Goal: Information Seeking & Learning: Get advice/opinions

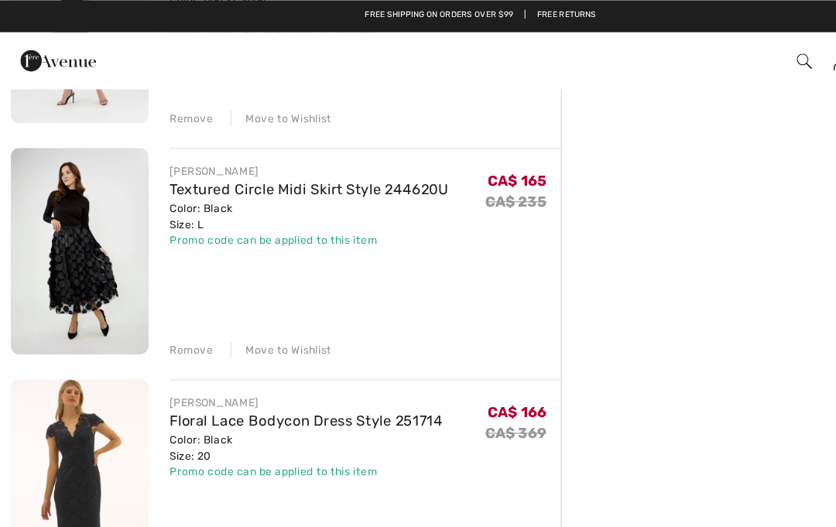
scroll to position [831, 0]
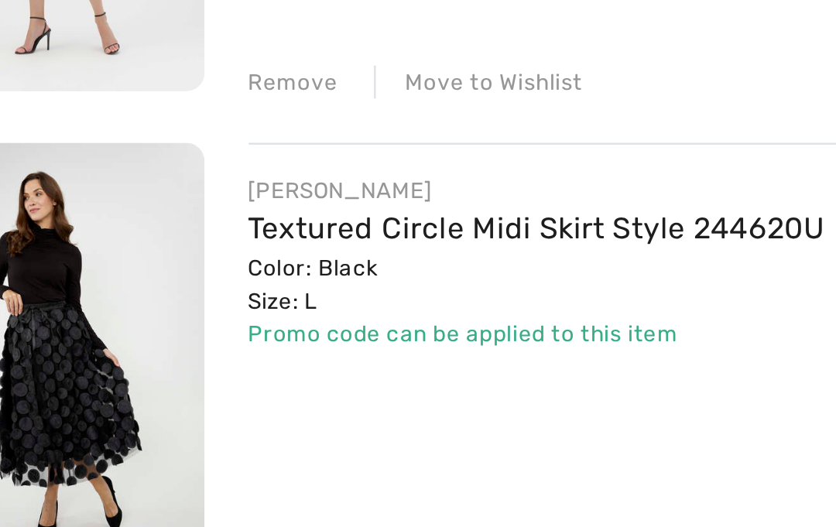
click at [271, 204] on link "Textured Circle Midi Skirt Style 244620U" at bounding box center [269, 211] width 242 height 15
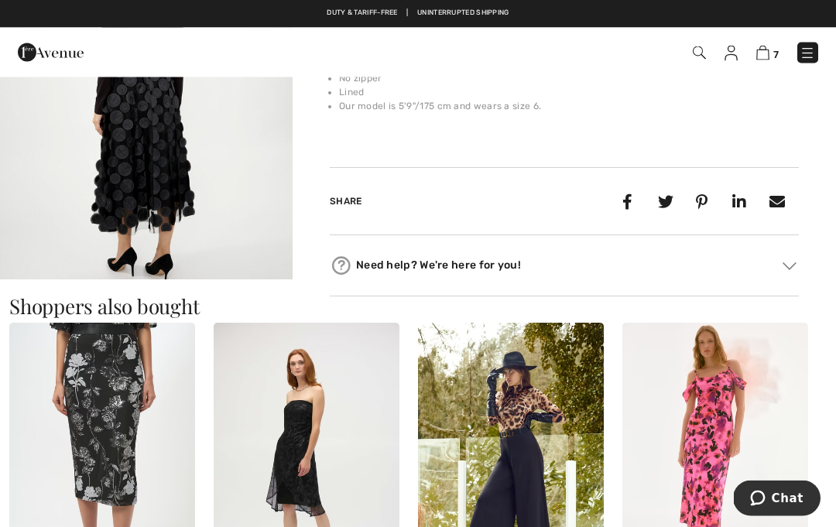
scroll to position [636, 0]
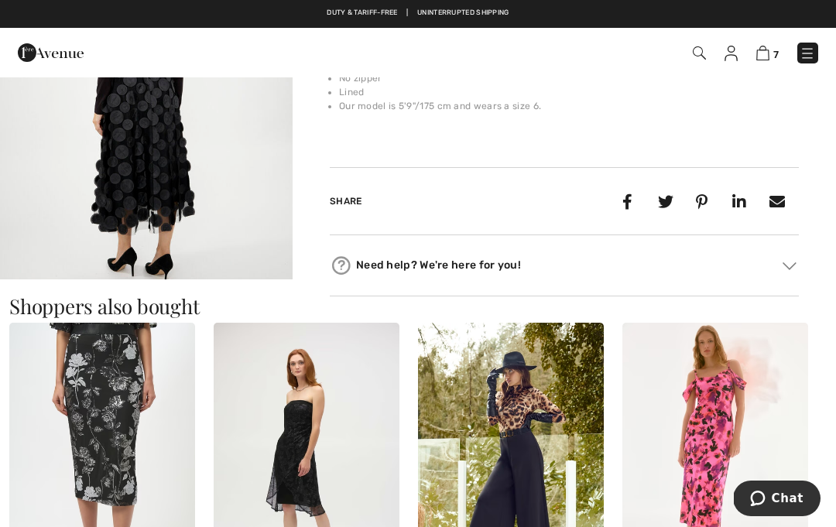
click at [790, 495] on span "Chat" at bounding box center [788, 499] width 32 height 14
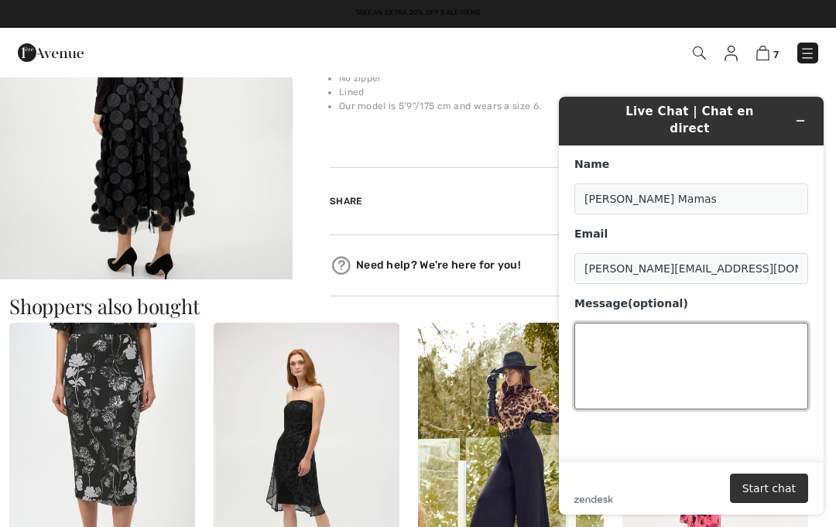
click at [609, 334] on textarea "Message (optional)" at bounding box center [691, 366] width 234 height 87
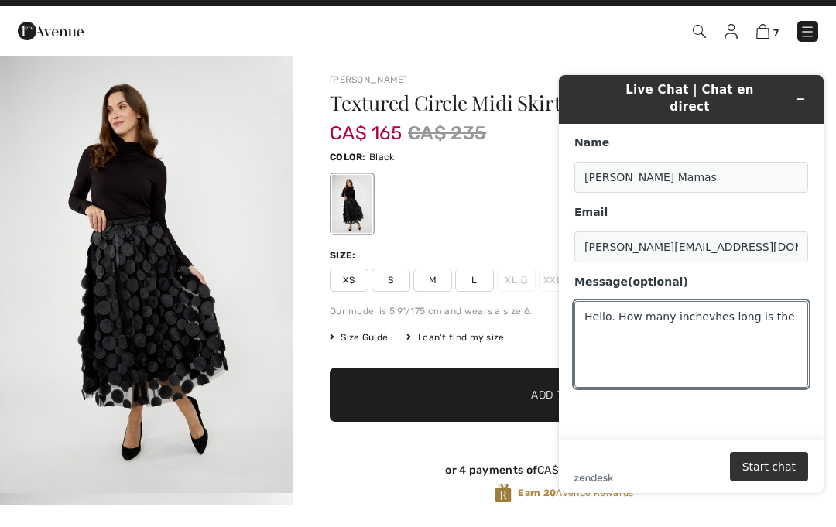
click at [711, 115] on h1 "Textured Circle Midi Skirt Style 244620u" at bounding box center [525, 125] width 391 height 20
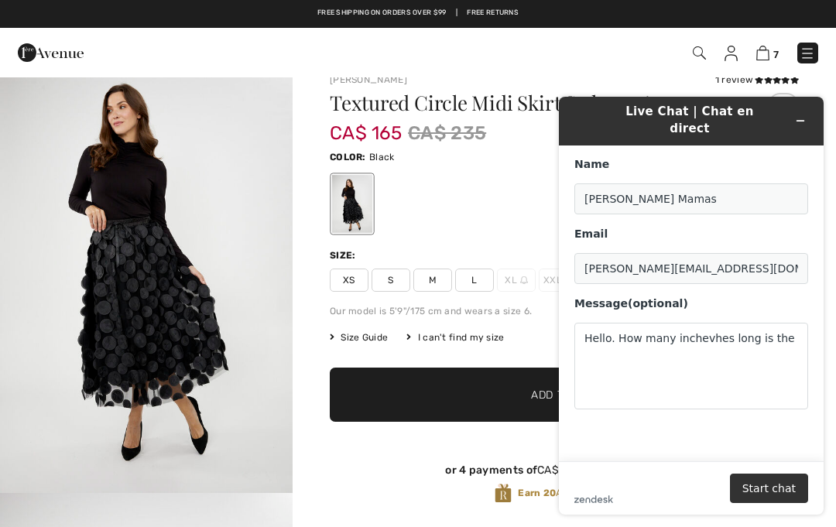
click at [699, 108] on h1 "Textured Circle Midi Skirt Style 244620u" at bounding box center [525, 103] width 391 height 20
click at [691, 104] on h1 "Textured Circle Midi Skirt Style 244620u" at bounding box center [525, 103] width 391 height 20
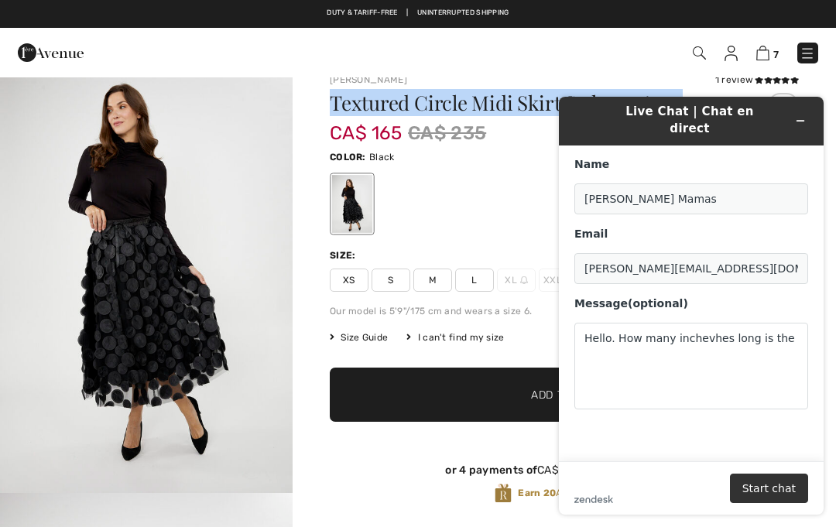
copy h1 "Textured Circle Midi Skirt Style 244620u"
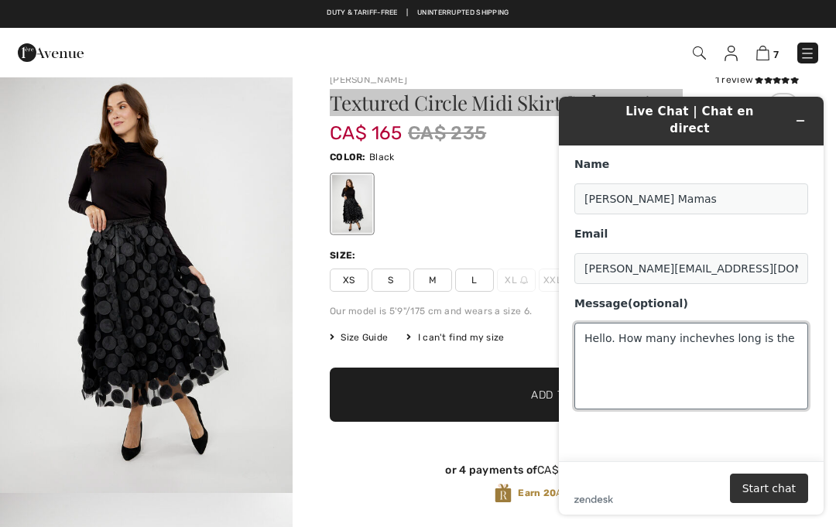
click at [603, 350] on textarea "Hello. How many inchevhes long is the" at bounding box center [691, 366] width 234 height 87
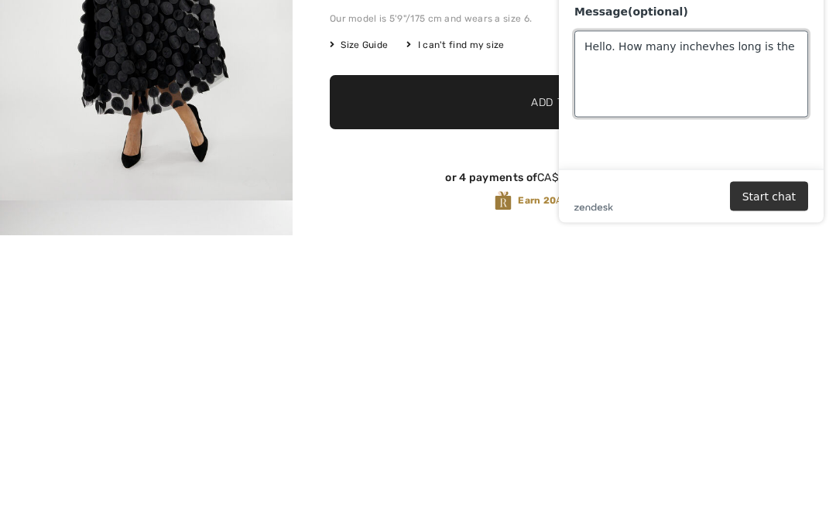
click at [593, 65] on textarea "Hello. How many inchevhes long is the" at bounding box center [691, 74] width 234 height 87
click at [604, 65] on textarea "Hello. How many inchevhes long is the" at bounding box center [691, 74] width 234 height 87
paste textarea "Textured Circle Midi Skirt Style 244620u"
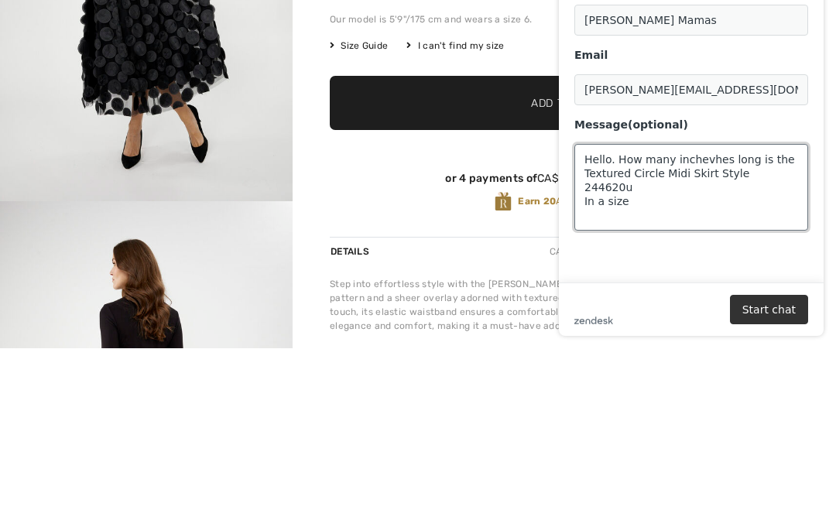
scroll to position [137, 0]
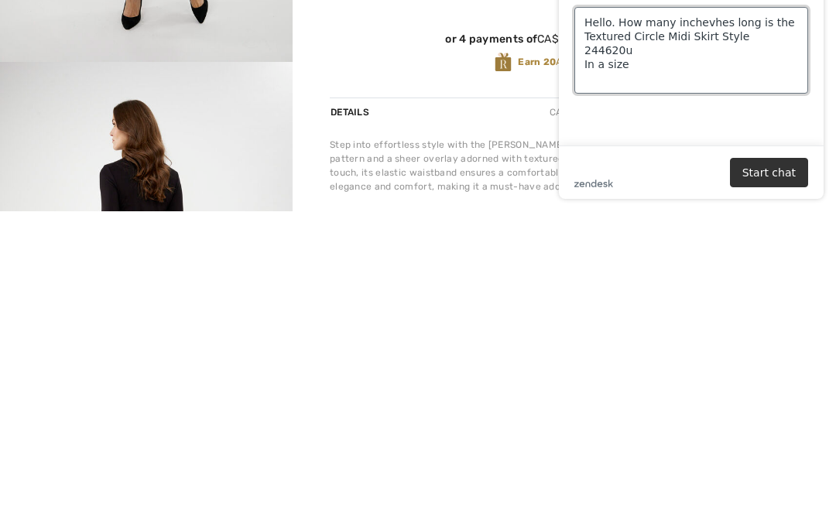
click at [660, 50] on textarea "Hello. How many inchevhes long is the Textured Circle Midi Skirt Style 244620u …" at bounding box center [691, 50] width 234 height 87
type textarea "Hello. How many inchevhes long is the Textured Circle Midi Skirt Style 244620u …"
click at [779, 172] on button "Start chat" at bounding box center [769, 172] width 78 height 29
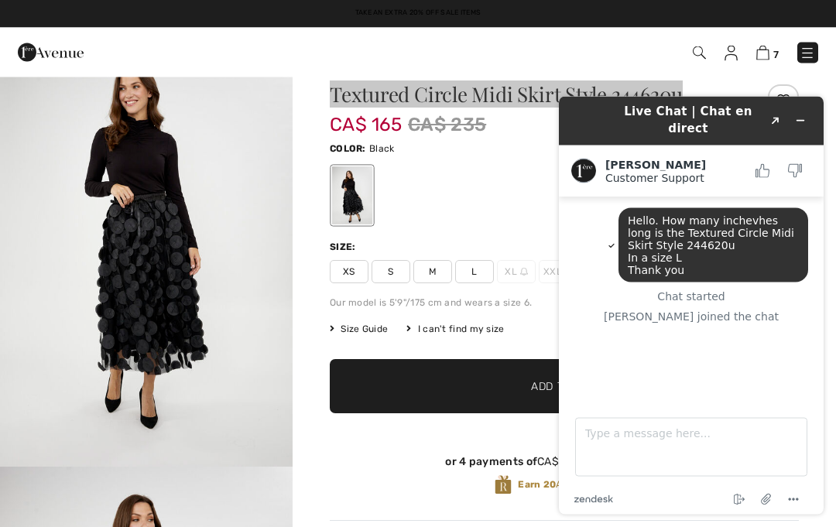
scroll to position [0, 0]
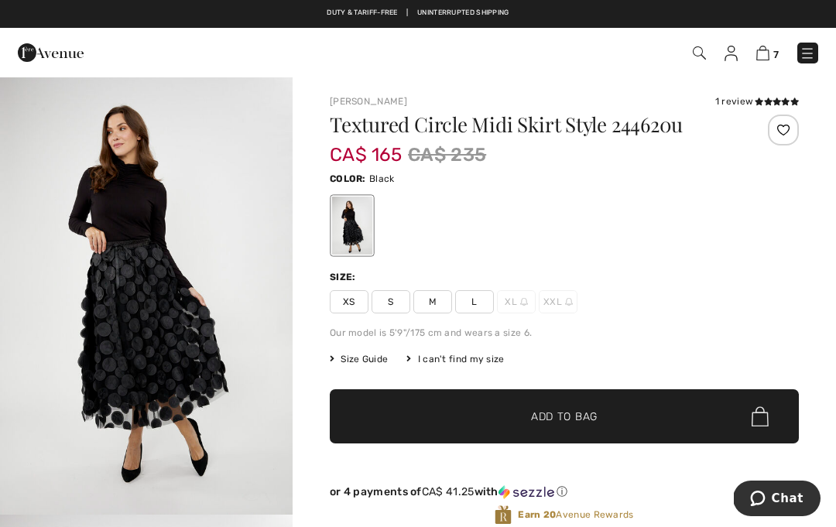
click at [785, 492] on span "Chat" at bounding box center [788, 499] width 32 height 14
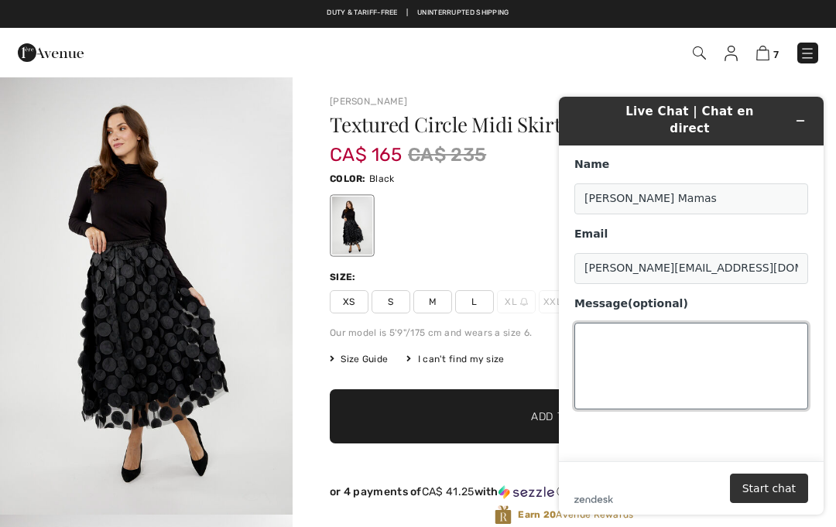
click at [612, 340] on textarea "Message (optional)" at bounding box center [691, 366] width 234 height 87
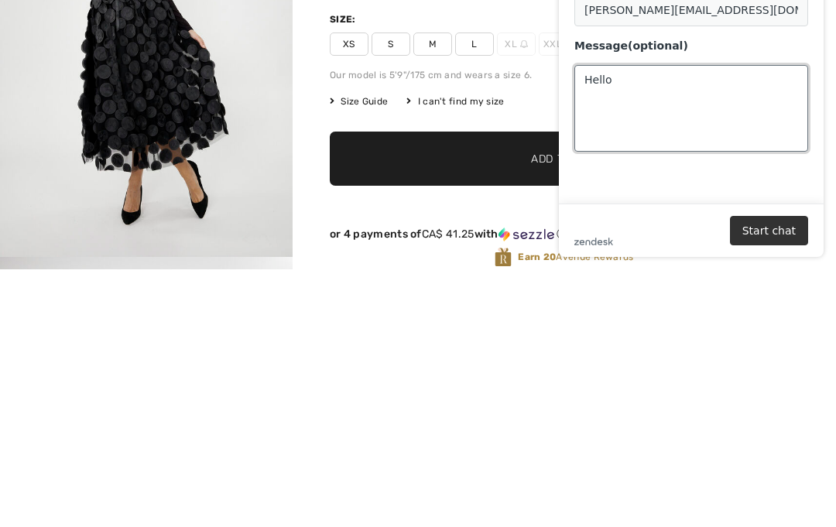
click at [804, 65] on textarea "Hello" at bounding box center [691, 108] width 234 height 87
click at [781, 107] on textarea "Hello" at bounding box center [691, 108] width 234 height 87
click at [784, 81] on textarea "Hello" at bounding box center [691, 108] width 234 height 87
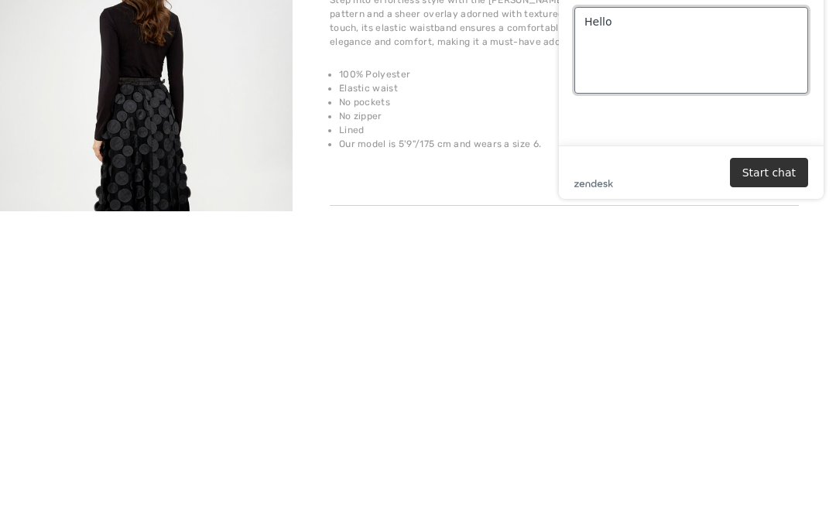
type textarea "Hello"
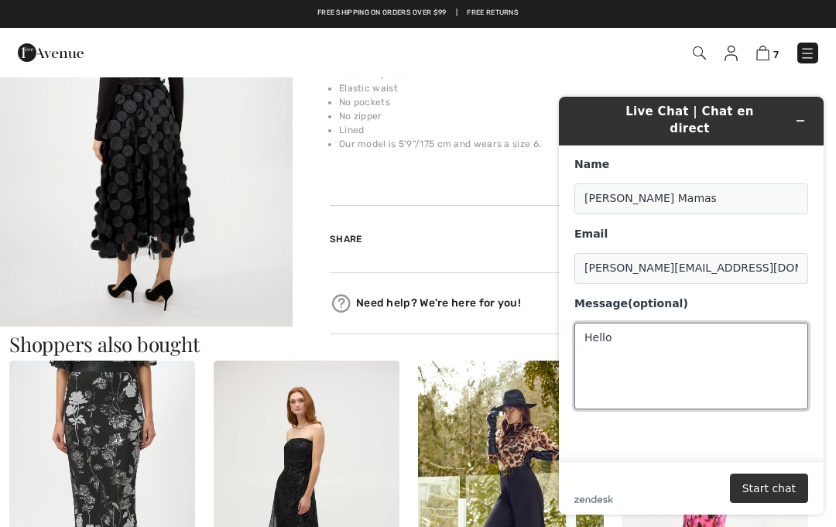
click at [680, 329] on textarea "Hello" at bounding box center [691, 366] width 234 height 87
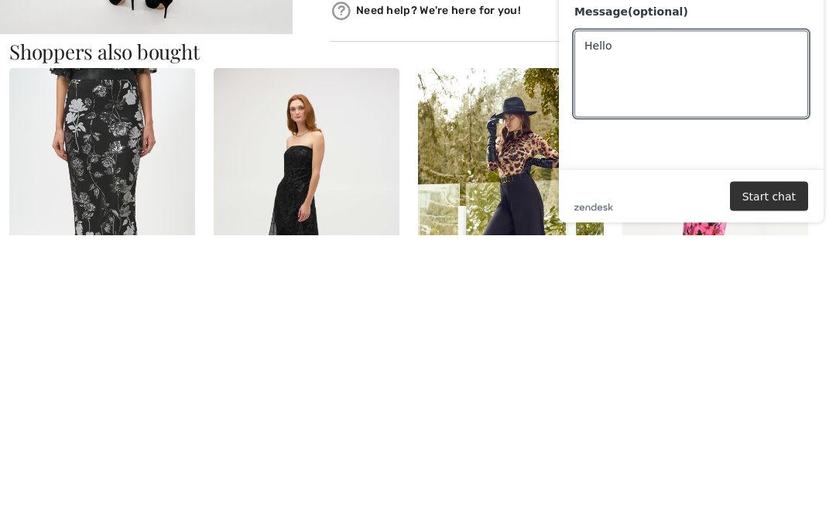
scroll to position [902, 0]
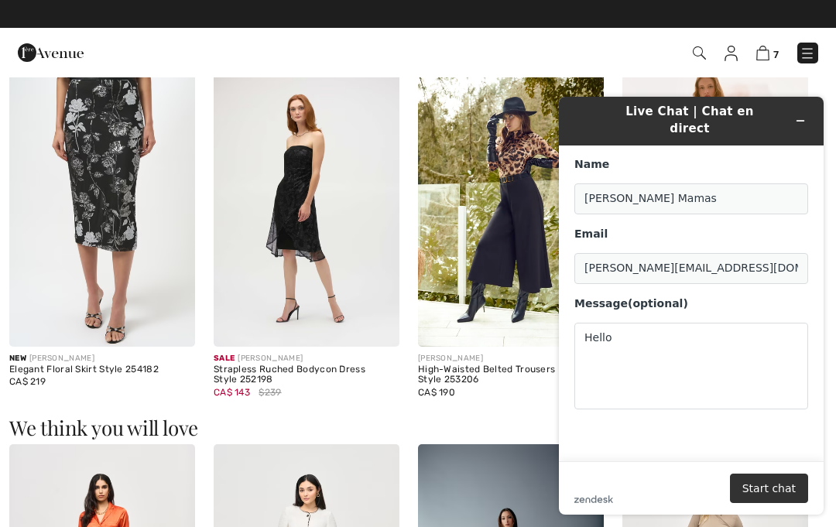
click at [770, 476] on button "Start chat" at bounding box center [769, 488] width 78 height 29
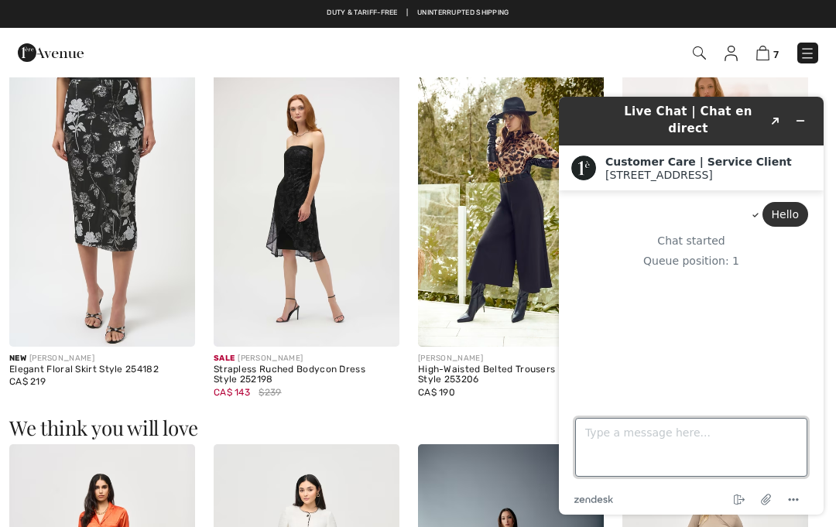
click at [626, 437] on textarea "Type a message here..." at bounding box center [691, 447] width 232 height 59
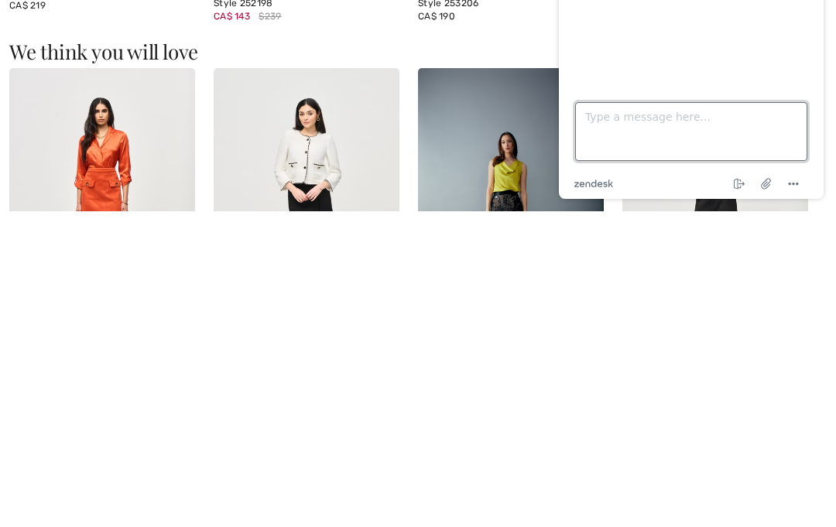
type textarea "B"
type textarea "H"
click at [597, 142] on textarea "Question, how many inches long is the" at bounding box center [691, 131] width 232 height 59
click at [596, 141] on textarea "Question, how many inches long is the" at bounding box center [691, 131] width 232 height 59
click at [612, 138] on textarea "Question, how many inches long is the" at bounding box center [691, 131] width 232 height 59
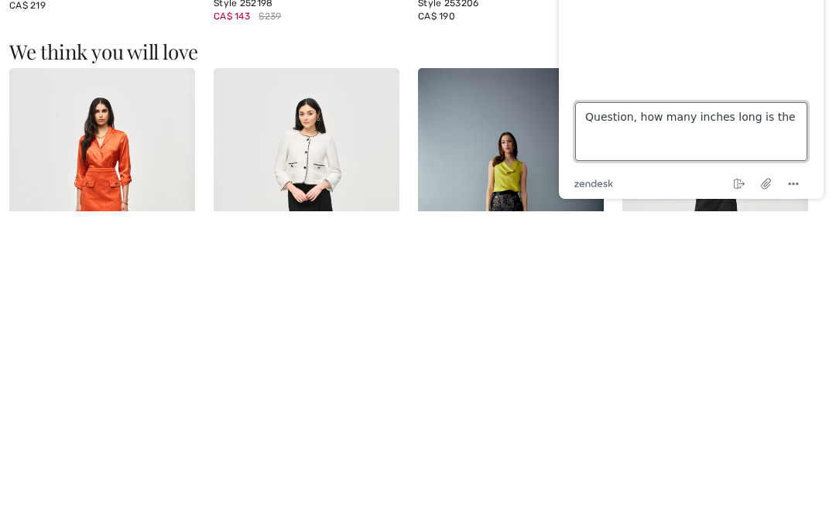
click at [603, 142] on textarea "Question, how many inches long is the" at bounding box center [691, 131] width 232 height 59
click at [629, 139] on textarea "Question, how many inches long is the" at bounding box center [691, 131] width 232 height 59
click at [612, 138] on textarea "Question, how many inches long is the" at bounding box center [691, 131] width 232 height 59
click at [602, 146] on textarea "Question, how many inches long is the" at bounding box center [691, 131] width 232 height 59
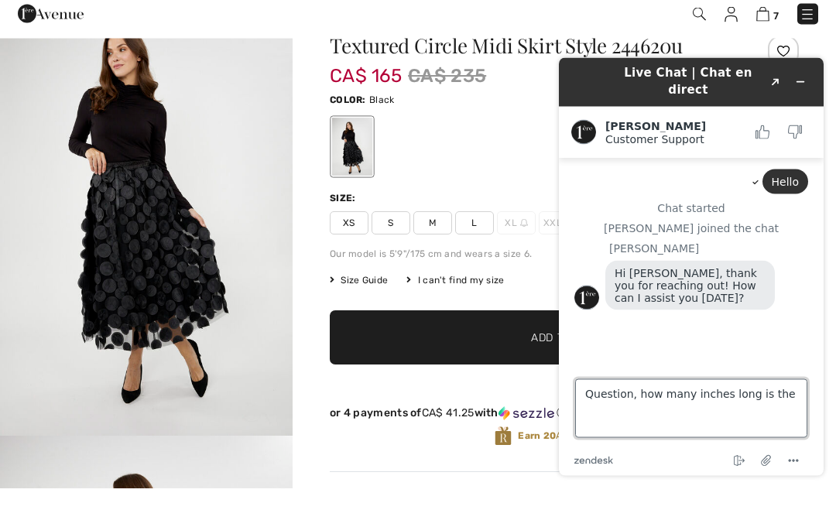
scroll to position [40, 0]
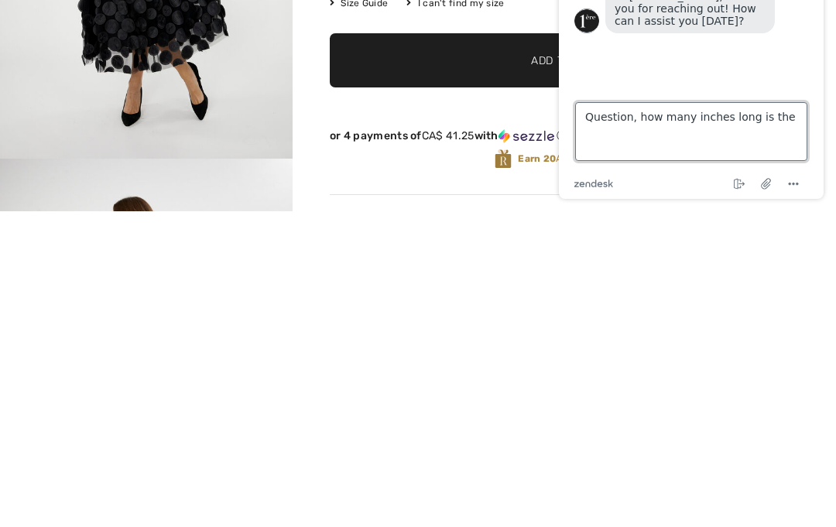
click at [603, 139] on textarea "Question, how many inches long is the" at bounding box center [691, 131] width 232 height 59
click at [603, 138] on textarea "Question, how many inches long is the" at bounding box center [691, 131] width 232 height 59
click at [610, 133] on textarea "Question, how many inches long is the" at bounding box center [691, 131] width 232 height 59
click at [622, 132] on textarea "Question, how many inches long is the" at bounding box center [691, 131] width 232 height 59
click at [612, 133] on textarea "Question, how many inches long is the" at bounding box center [691, 131] width 232 height 59
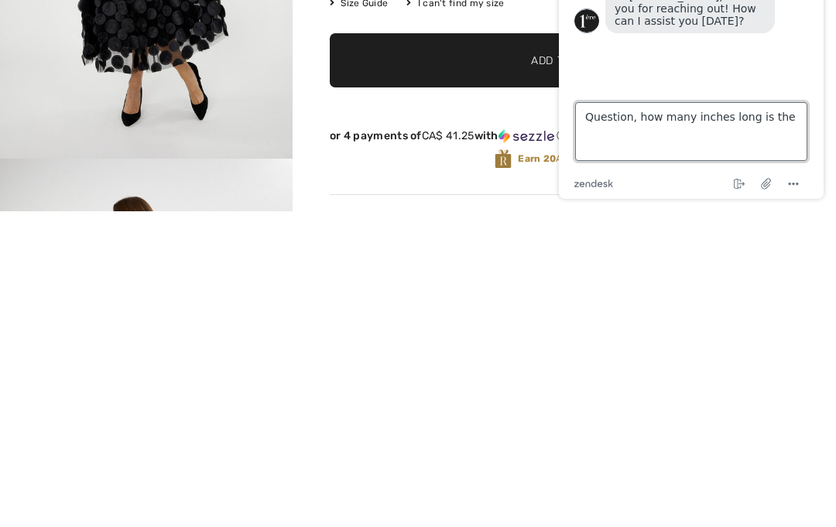
click at [613, 133] on textarea "Question, how many inches long is the" at bounding box center [691, 131] width 232 height 59
paste textarea "Textured Circle Midi Skirt Style 244620u"
click at [600, 142] on textarea "Question, how many inches long is Textured Circle Midi Skirt Style 244620u" at bounding box center [691, 131] width 232 height 59
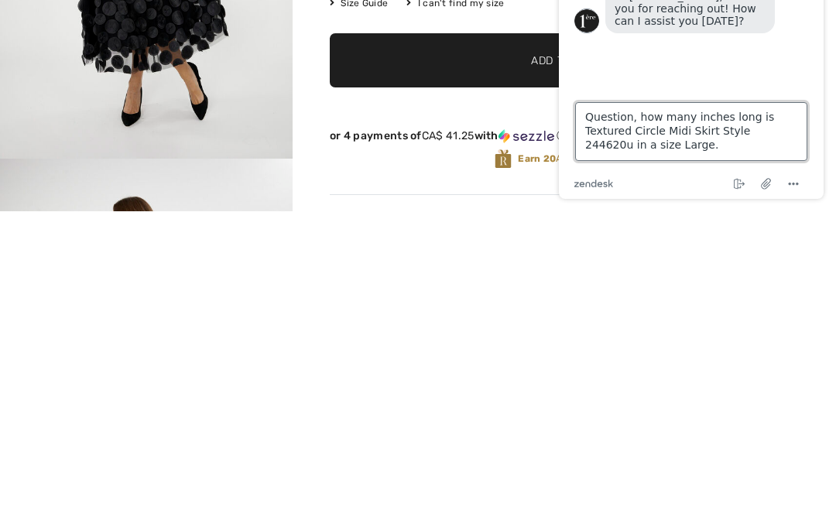
click at [797, 105] on textarea "Question, how many inches long is Textured Circle Midi Skirt Style 244620u in a…" at bounding box center [691, 131] width 232 height 59
type textarea "Question, how many inches long is Textured Circle Midi Skirt Style 244620u in a…"
click at [814, 101] on footer "Type a message here... Question, how many inches long is Textured Circle Midi S…" at bounding box center [691, 141] width 265 height 115
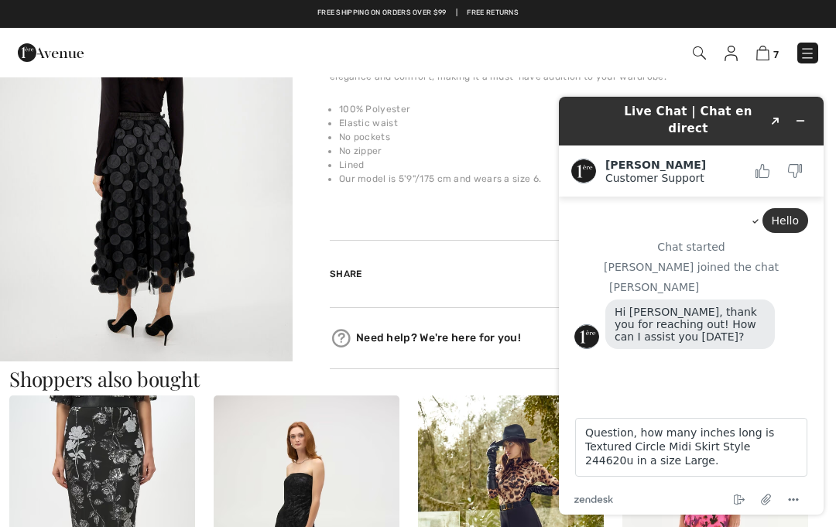
scroll to position [593, 0]
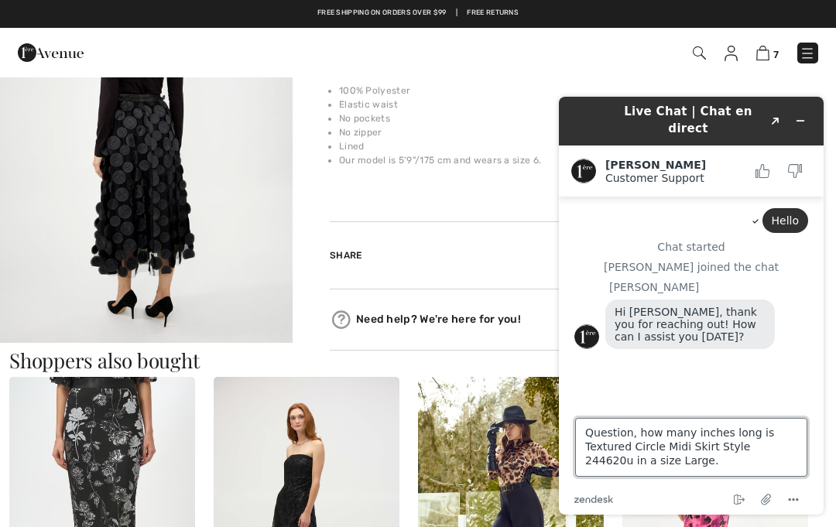
click at [787, 443] on textarea "Question, how many inches long is Textured Circle Midi Skirt Style 244620u in a…" at bounding box center [691, 447] width 232 height 59
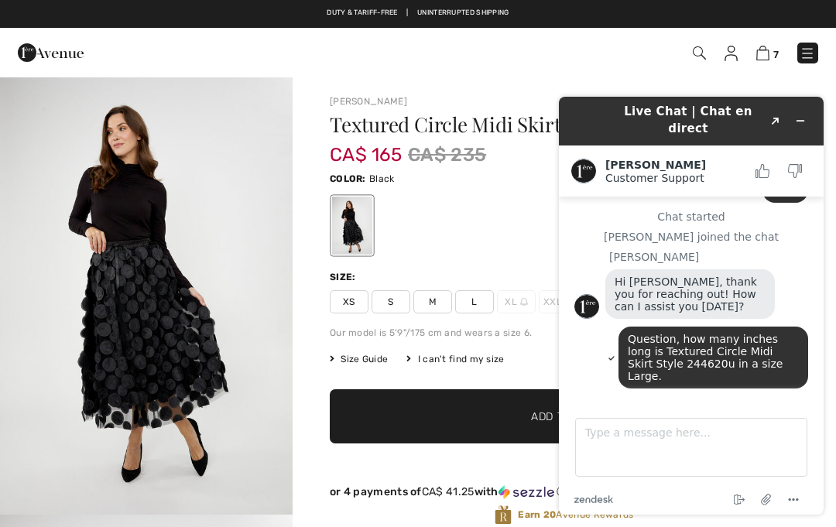
scroll to position [98, 0]
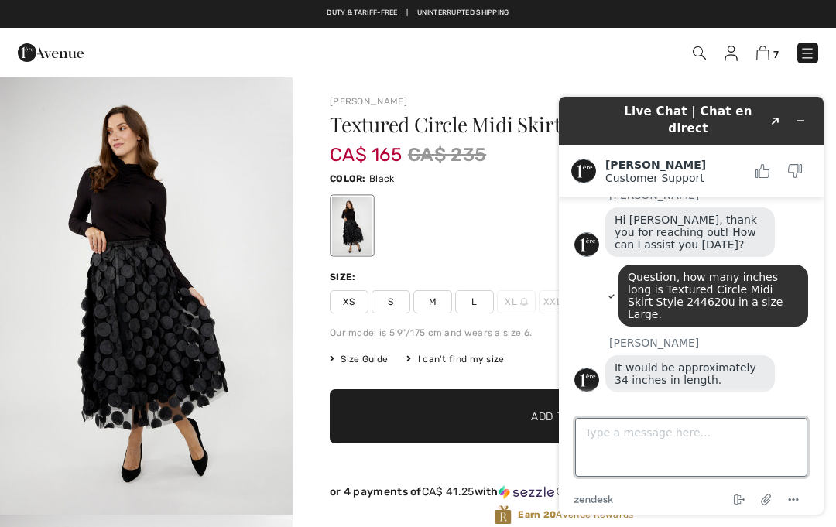
click at [667, 442] on textarea "Type a message here..." at bounding box center [691, 447] width 232 height 59
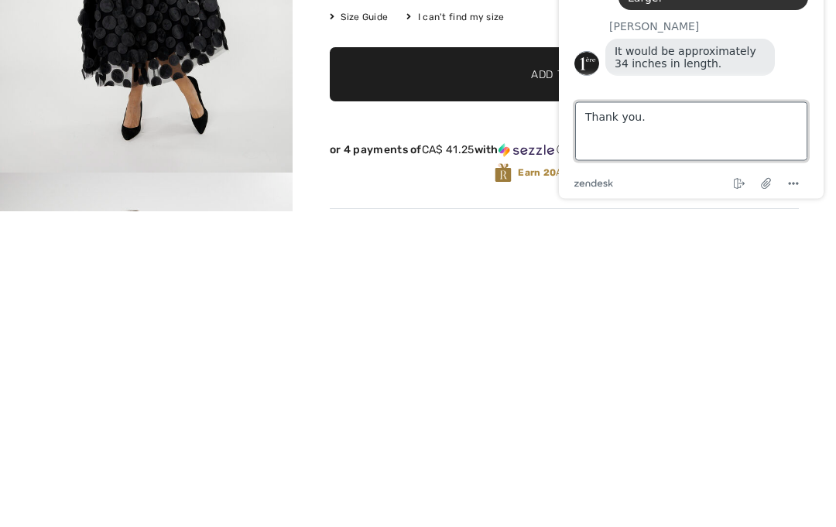
click at [795, 113] on textarea "Thank you." at bounding box center [691, 131] width 232 height 59
click at [798, 106] on textarea "Thank you." at bounding box center [691, 131] width 232 height 59
click at [797, 106] on textarea "Thank you." at bounding box center [691, 131] width 232 height 59
click at [804, 104] on textarea "Thank you." at bounding box center [691, 131] width 232 height 59
click at [778, 134] on textarea "Thank you." at bounding box center [691, 131] width 232 height 59
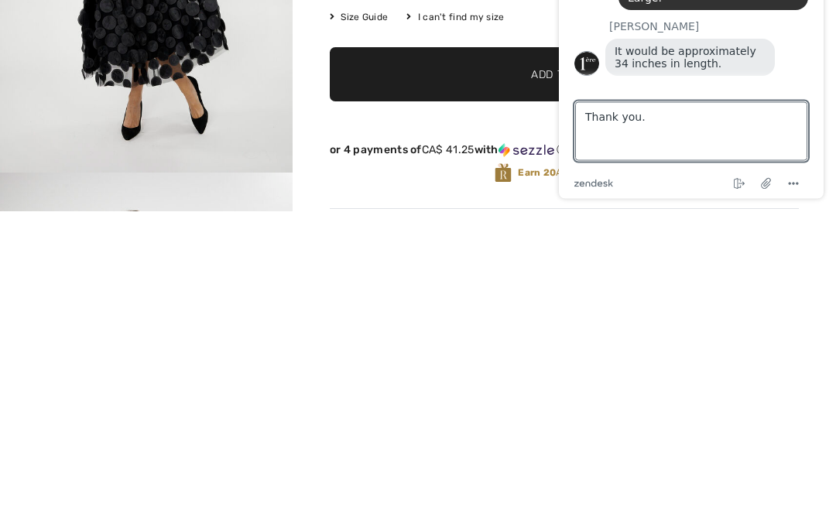
click at [805, 94] on footer "Type a message here... Thank you. zendesk .cls-1{fill:#03363d;} End chat Attach…" at bounding box center [691, 141] width 265 height 115
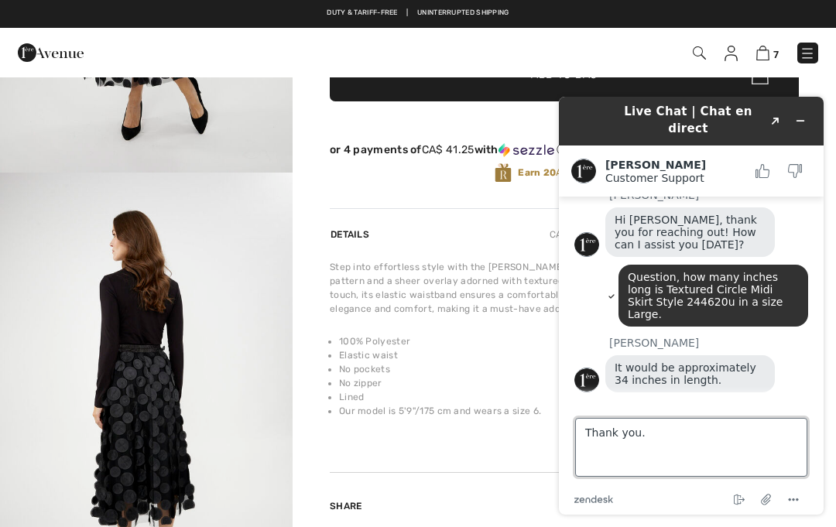
click at [800, 429] on textarea "Thank you." at bounding box center [691, 447] width 232 height 59
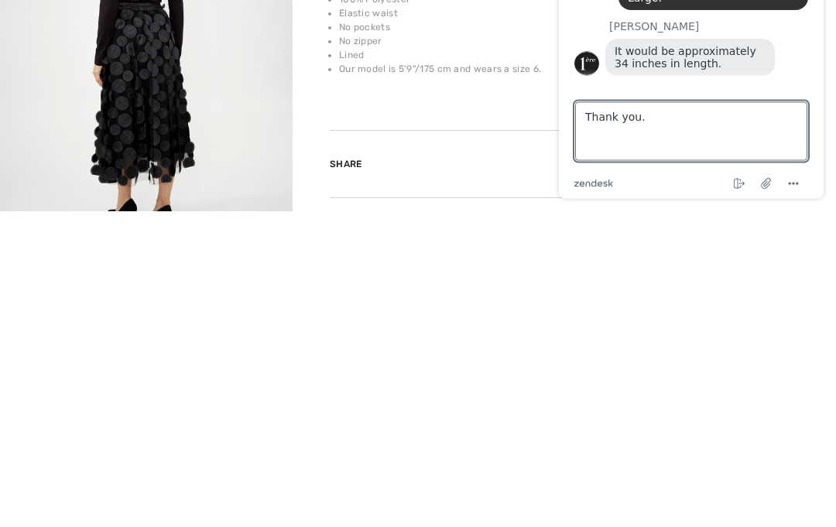
scroll to position [684, 0]
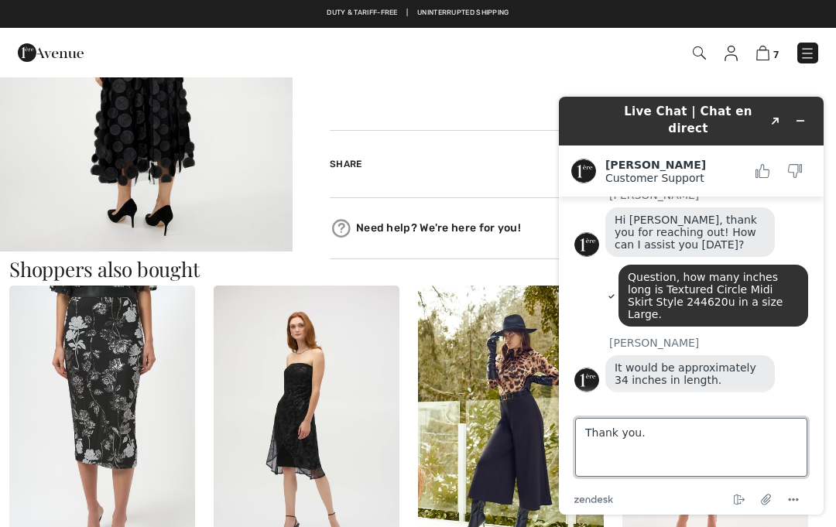
click at [707, 434] on textarea "Thank you." at bounding box center [691, 447] width 232 height 59
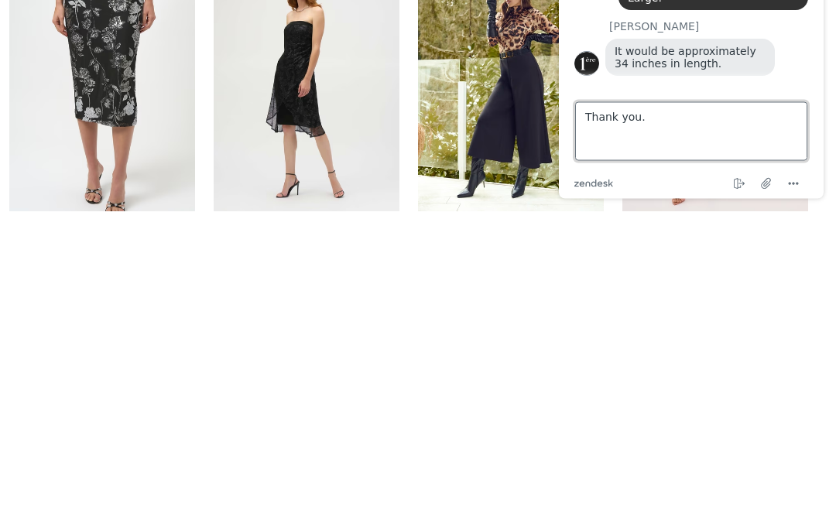
click at [805, 105] on textarea "Thank you." at bounding box center [691, 131] width 232 height 59
click at [814, 99] on footer "Type a message here... Thank you. zendesk .cls-1{fill:#03363d;} End chat Attach…" at bounding box center [691, 141] width 265 height 115
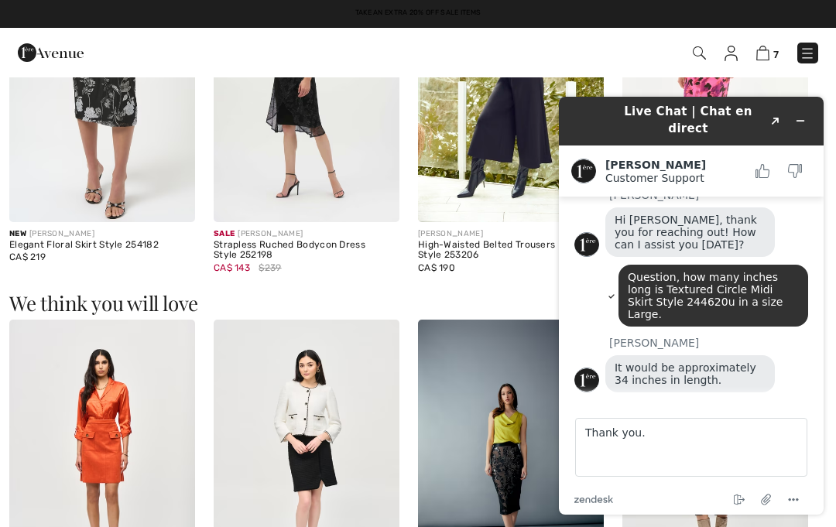
scroll to position [98, 0]
click at [670, 413] on div "Type a message here... Thank you." at bounding box center [691, 444] width 232 height 65
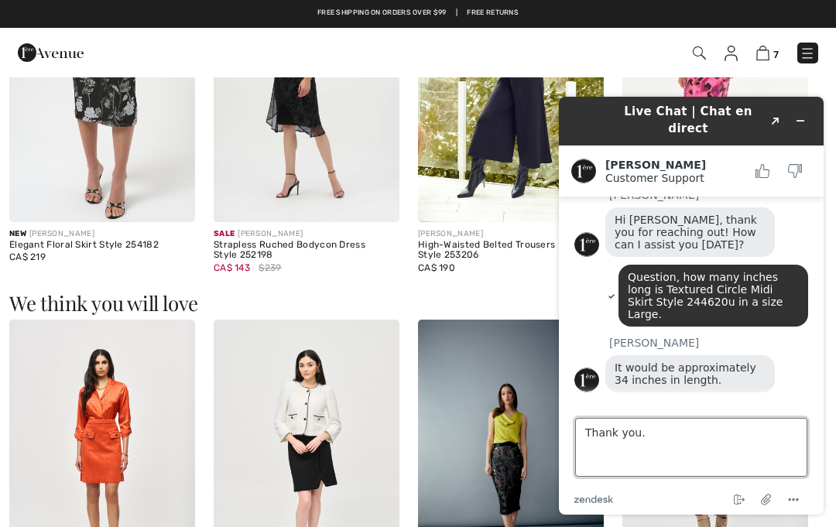
click at [681, 449] on textarea "Thank you." at bounding box center [691, 447] width 232 height 59
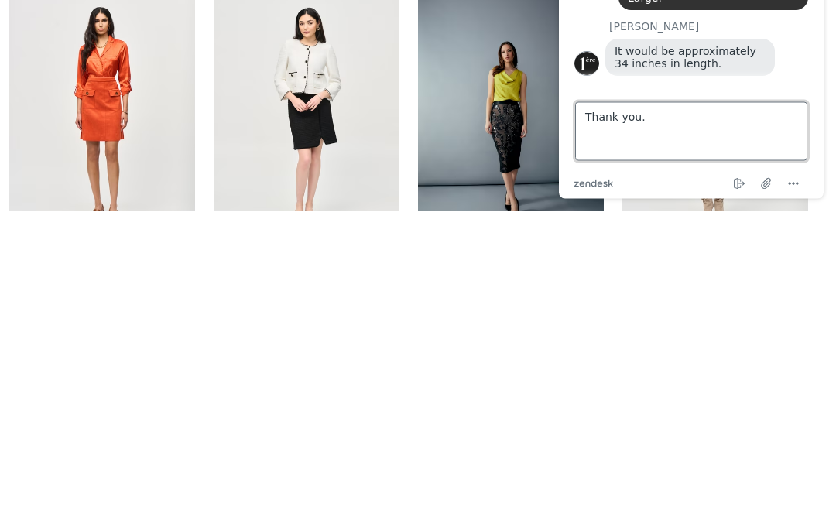
scroll to position [0, 0]
click at [806, 99] on div "Type a message here... Thank you." at bounding box center [691, 128] width 232 height 65
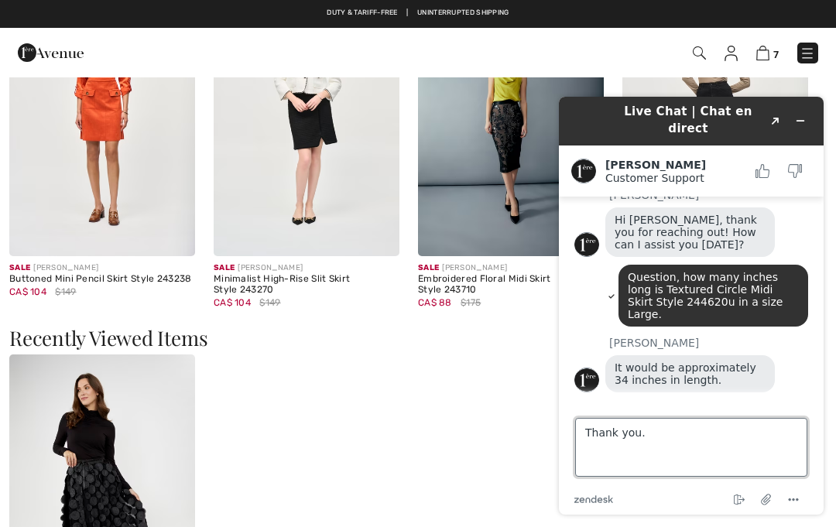
click at [797, 444] on textarea "Thank you." at bounding box center [691, 447] width 232 height 59
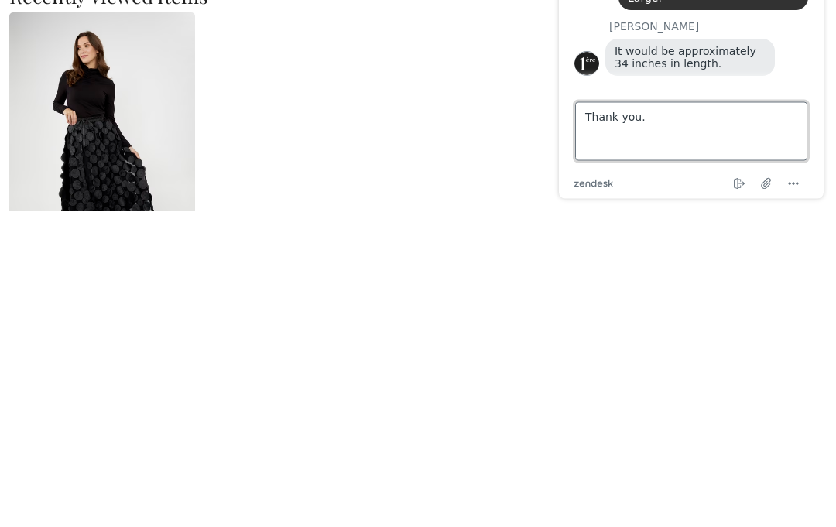
type textarea "Thank you."
click at [811, 101] on footer "Type a message here... Thank you. zendesk .cls-1{fill:#03363d;} End chat Attach…" at bounding box center [691, 141] width 265 height 115
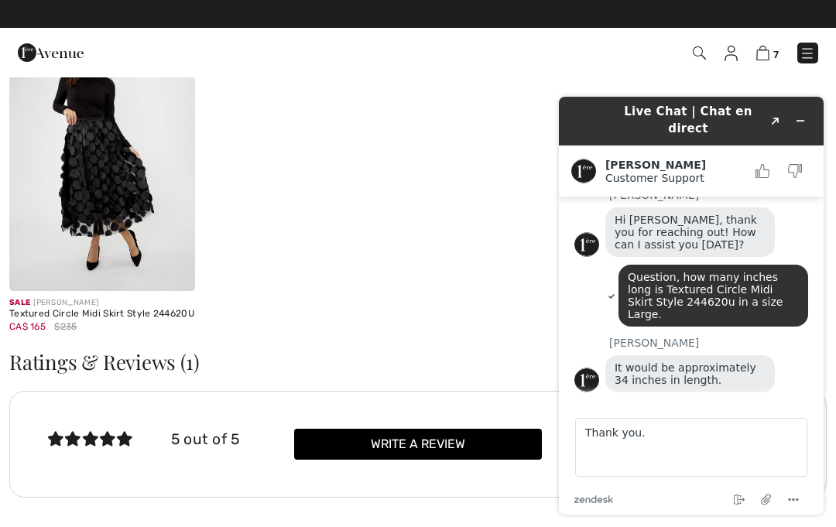
click at [809, 412] on footer "Type a message here... Thank you. zendesk .cls-1{fill:#03363d;} End chat Attach…" at bounding box center [691, 457] width 265 height 115
click at [790, 414] on div "Type a message here... Thank you." at bounding box center [691, 444] width 232 height 65
click at [811, 403] on footer "Type a message here... Thank you. zendesk .cls-1{fill:#03363d;} End chat Attach…" at bounding box center [691, 457] width 265 height 115
click at [804, 375] on div "It would be approximately 34 inches in length." at bounding box center [706, 375] width 203 height 41
click at [800, 367] on div "It would be approximately 34 inches in length." at bounding box center [706, 375] width 203 height 41
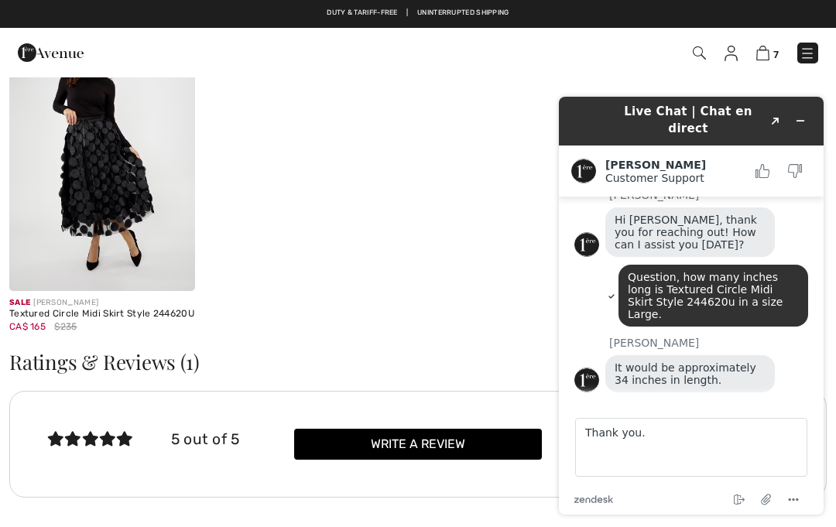
click at [776, 375] on div "It would be approximately 34 inches in length." at bounding box center [706, 375] width 203 height 41
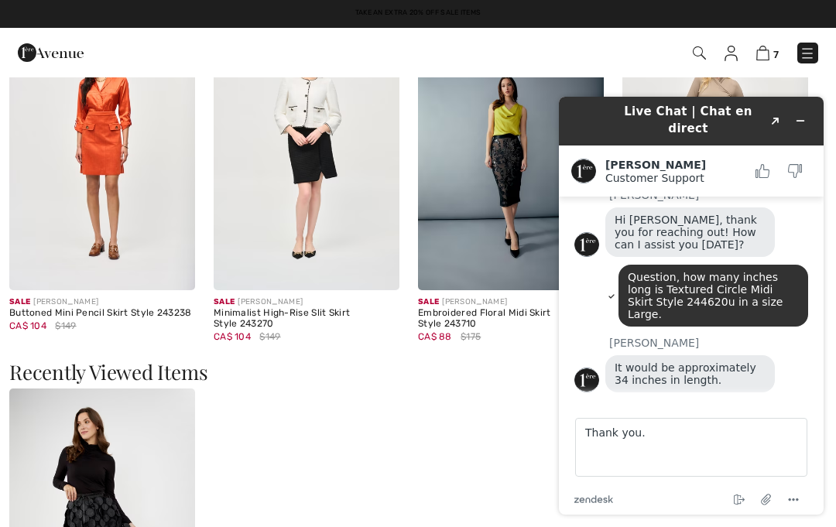
scroll to position [1325, 0]
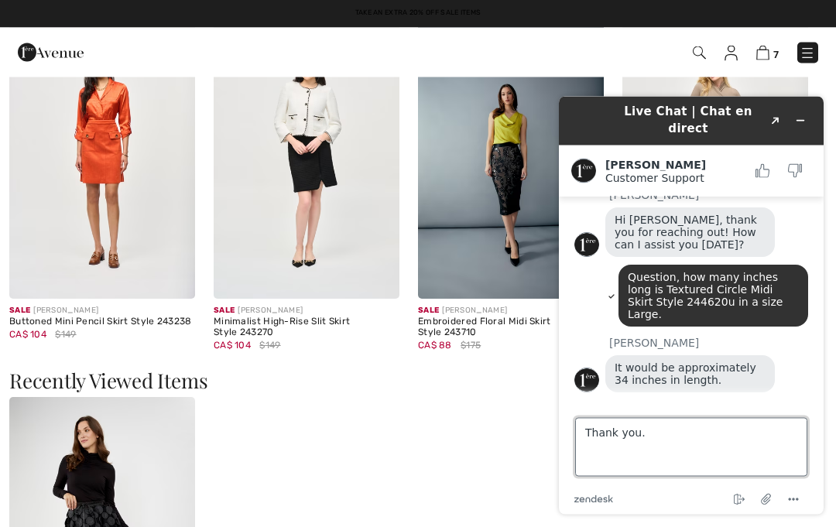
click at [759, 446] on textarea "Thank you." at bounding box center [691, 446] width 232 height 59
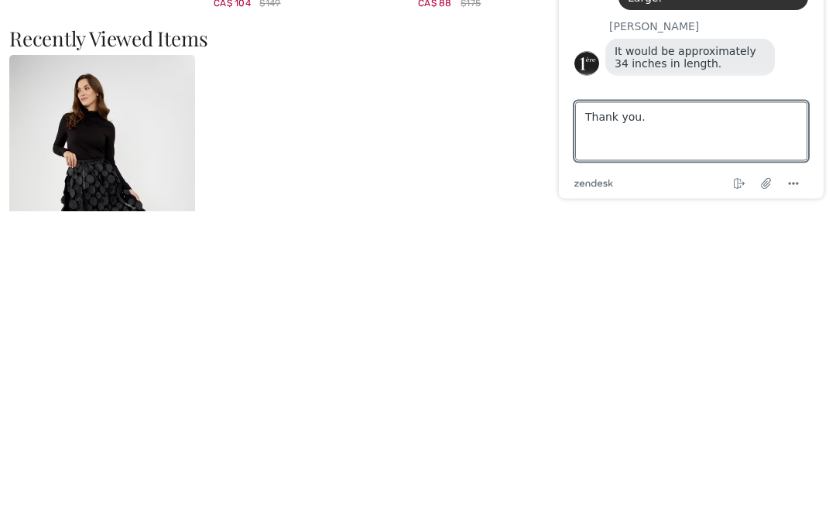
click at [799, 190] on icon "Menu" at bounding box center [793, 184] width 19 height 19
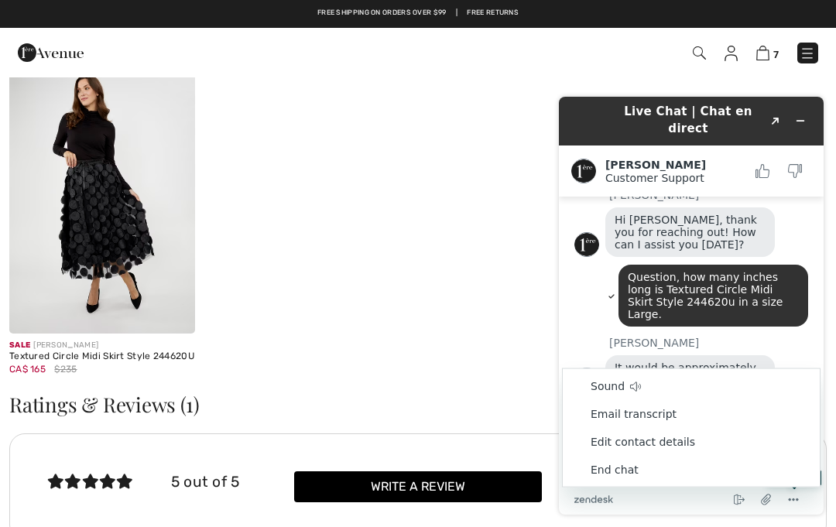
click at [633, 471] on li "End chat" at bounding box center [691, 470] width 257 height 28
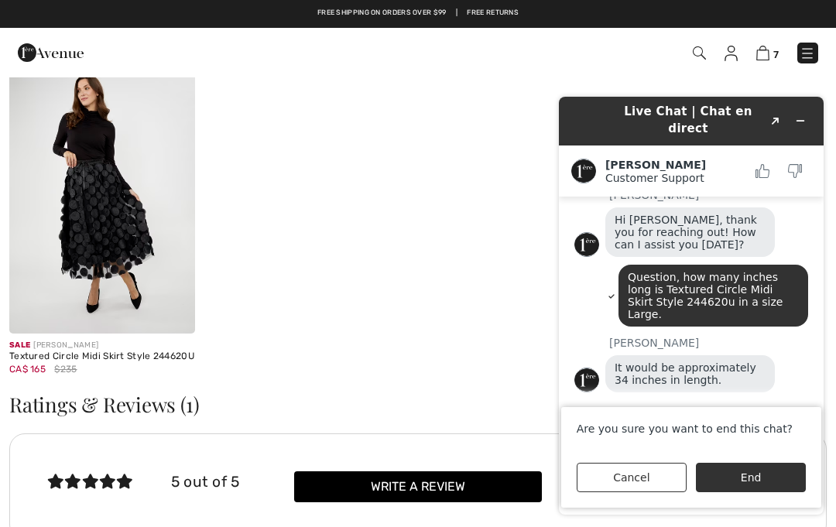
click at [761, 468] on button "End" at bounding box center [751, 477] width 110 height 29
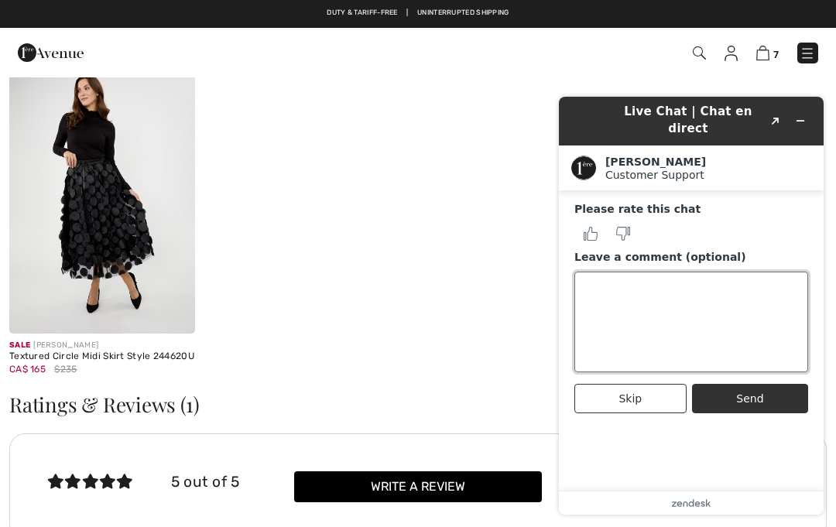
click at [659, 289] on textarea "Leave a comment (optional)" at bounding box center [691, 322] width 234 height 101
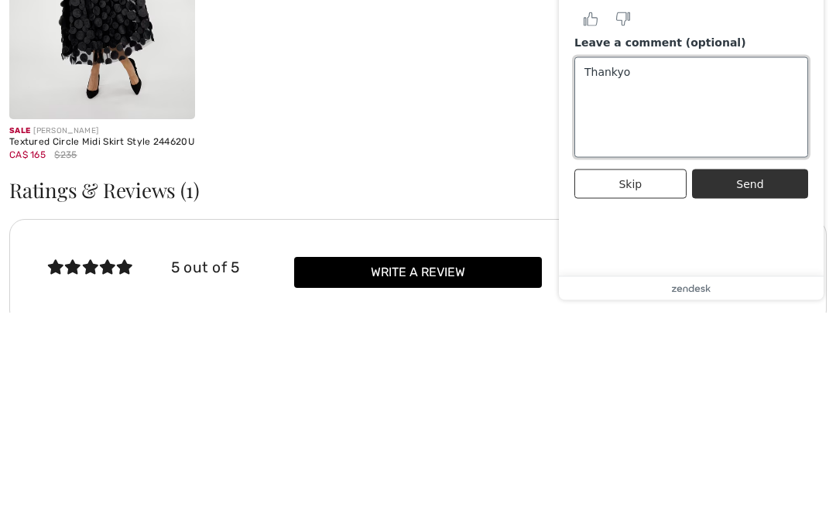
type textarea "Thankyou"
click at [775, 183] on button "Send" at bounding box center [750, 184] width 116 height 29
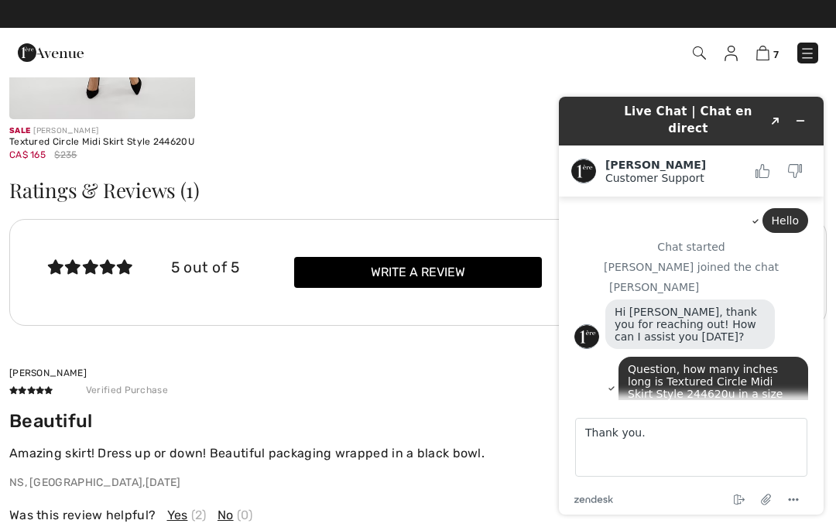
scroll to position [139, 0]
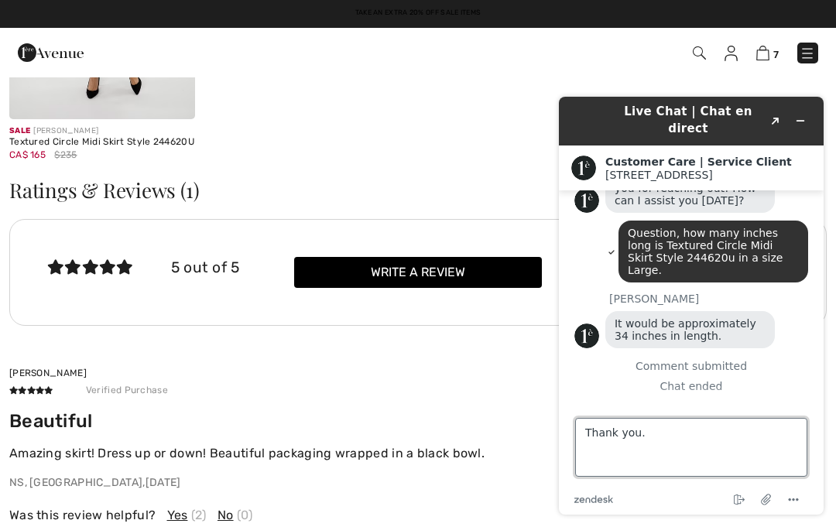
click at [806, 420] on textarea "Thank you." at bounding box center [691, 447] width 232 height 59
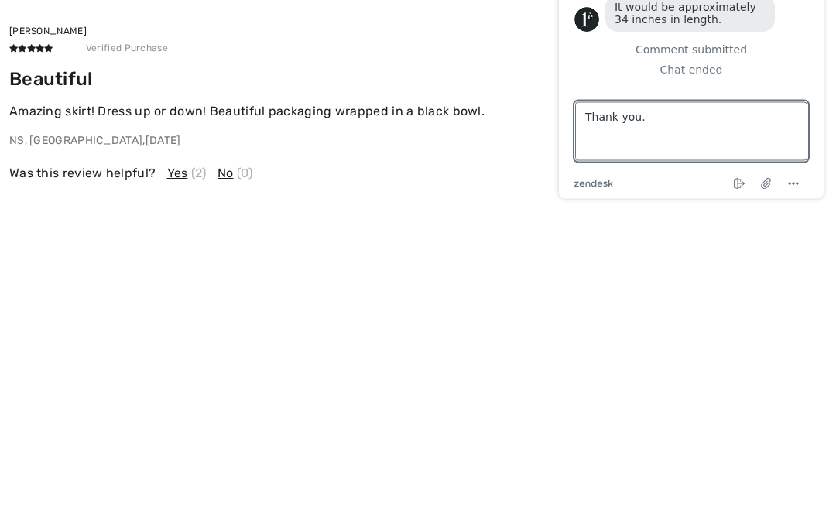
click at [822, 101] on footer "Type a message here... Thank you. zendesk .cls-1{fill:#03363d;} End chat Attach…" at bounding box center [691, 141] width 265 height 115
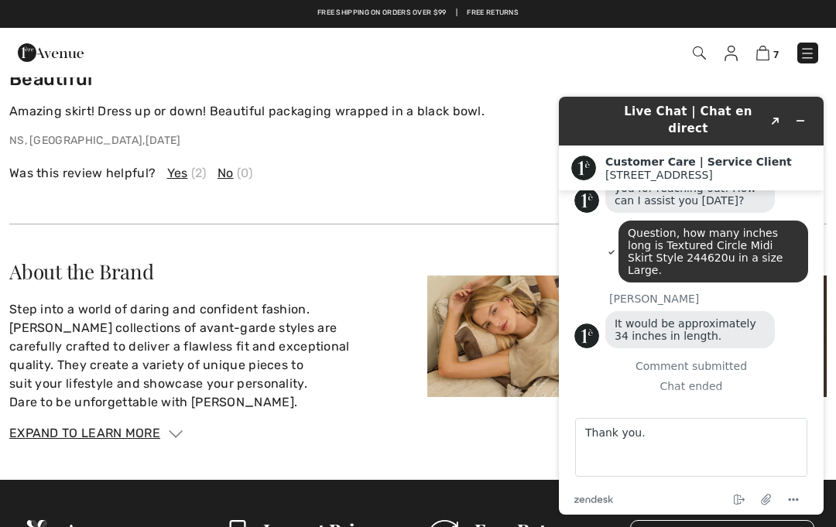
click at [807, 401] on footer "Type a message here... Thank you. zendesk .cls-1{fill:#03363d;} End chat Attach…" at bounding box center [691, 457] width 265 height 115
click at [801, 391] on div "Chat ended" at bounding box center [691, 386] width 234 height 12
click at [800, 402] on footer "Type a message here... Thank you. zendesk .cls-1{fill:#03363d;} End chat Attach…" at bounding box center [691, 457] width 265 height 115
click at [801, 431] on textarea "Thank you." at bounding box center [691, 447] width 232 height 59
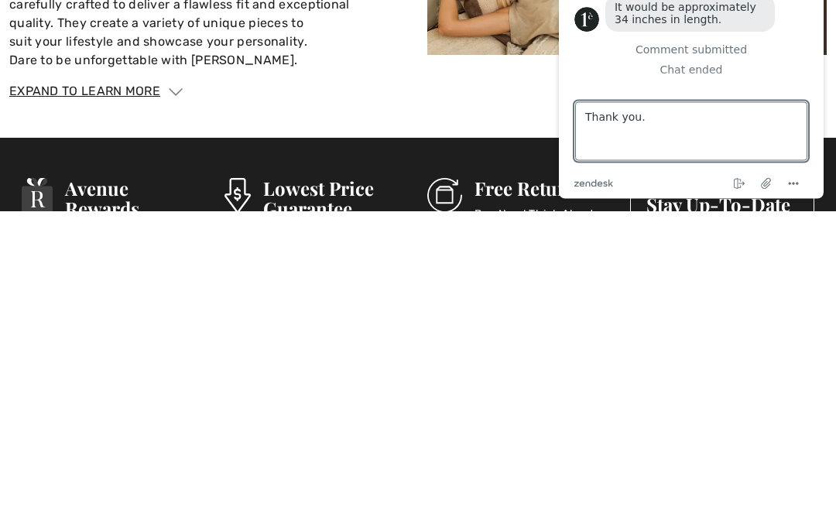
click at [798, 181] on icon "Menu" at bounding box center [793, 184] width 19 height 19
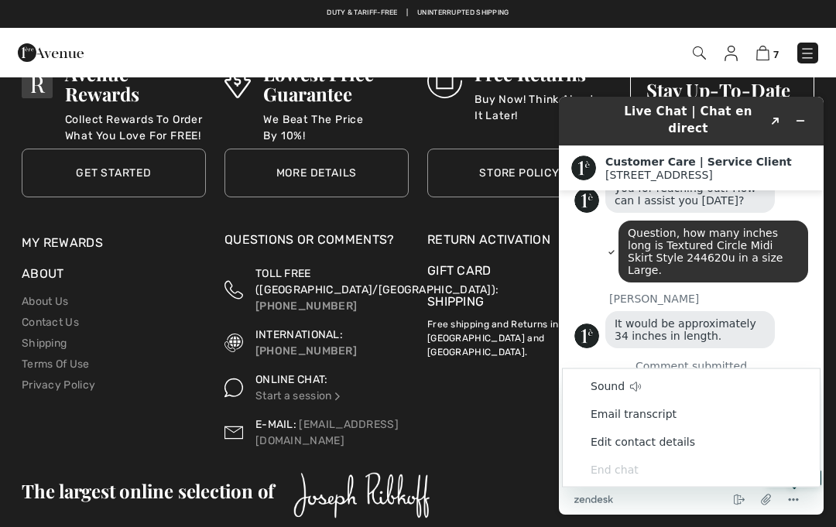
scroll to position [139, 0]
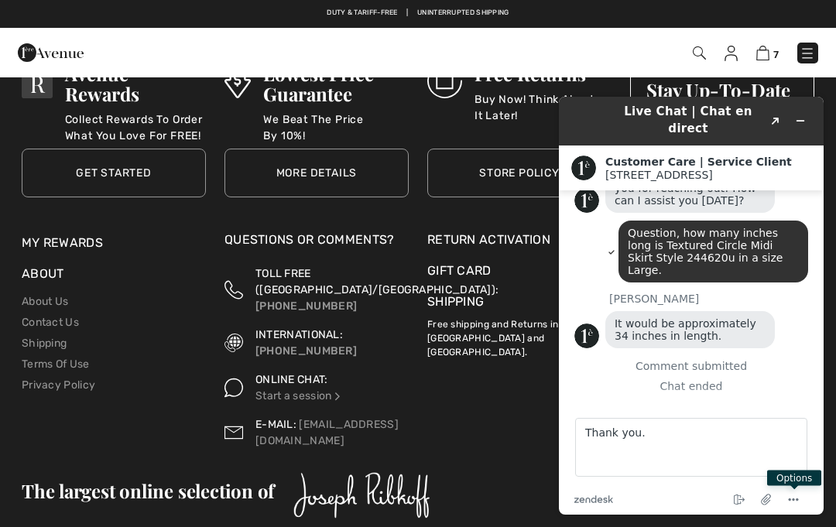
click at [775, 324] on div "It would be approximately 34 inches in length." at bounding box center [706, 331] width 203 height 41
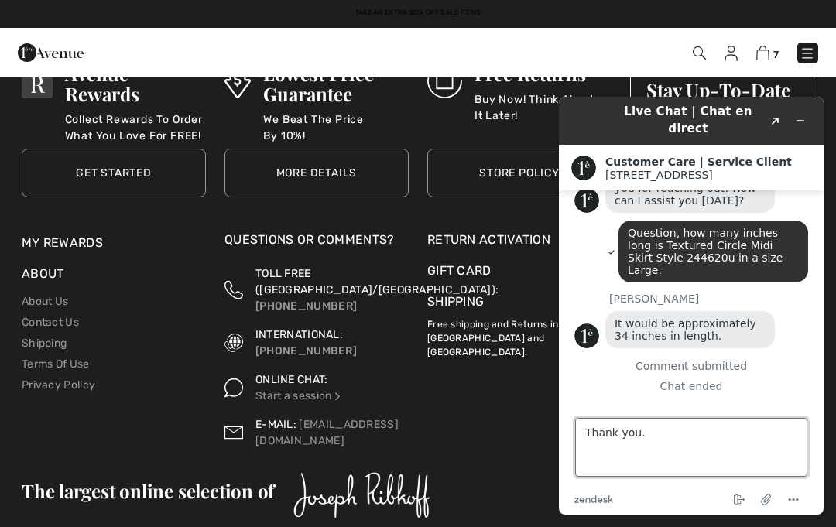
click at [801, 427] on textarea "Thank you." at bounding box center [691, 447] width 232 height 59
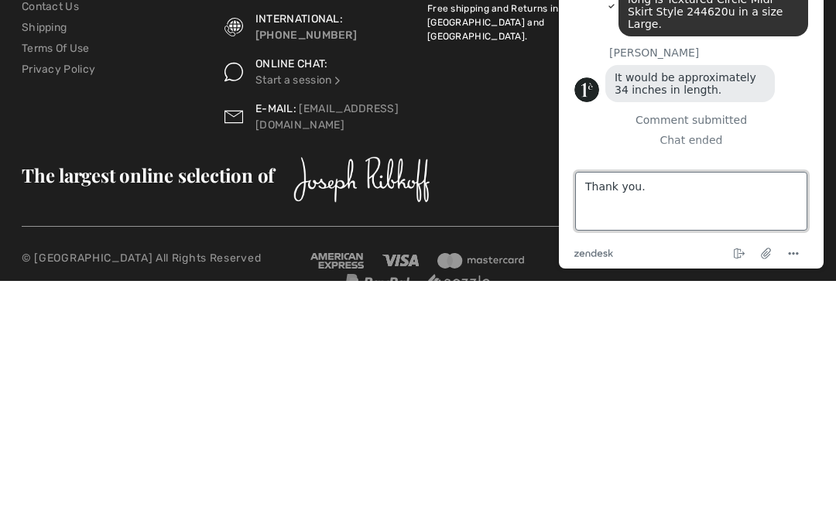
click at [794, 175] on textarea "Thank you." at bounding box center [691, 201] width 232 height 59
click at [722, 178] on textarea "Thank you." at bounding box center [691, 201] width 232 height 59
click at [750, 188] on textarea "Thank you." at bounding box center [691, 201] width 232 height 59
click at [750, 187] on textarea "Thank you." at bounding box center [691, 201] width 232 height 59
click at [807, 177] on textarea "Thank you." at bounding box center [691, 201] width 232 height 59
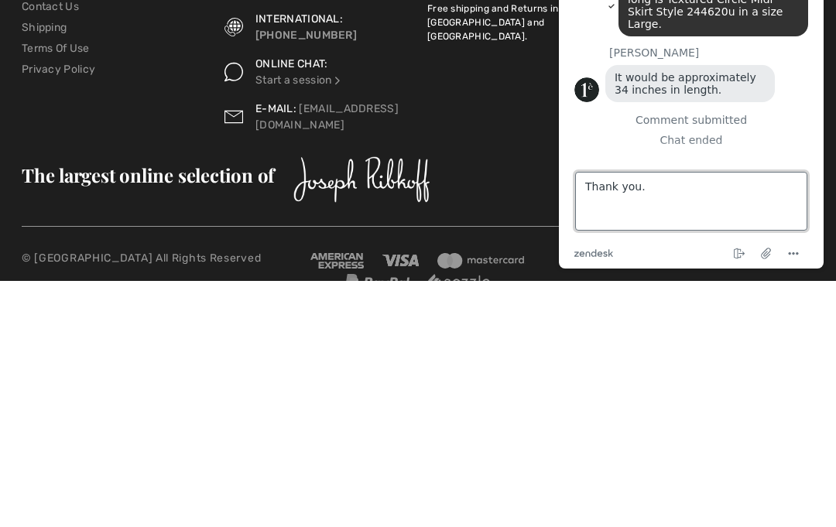
click at [667, 218] on textarea "Thank you." at bounding box center [691, 201] width 232 height 59
click at [583, 221] on textarea "Thank you." at bounding box center [691, 201] width 232 height 59
click at [805, 172] on textarea "Thank you." at bounding box center [691, 201] width 232 height 59
click at [794, 177] on textarea "Thank you." at bounding box center [691, 201] width 232 height 59
click at [794, 176] on textarea "Thank you." at bounding box center [691, 201] width 232 height 59
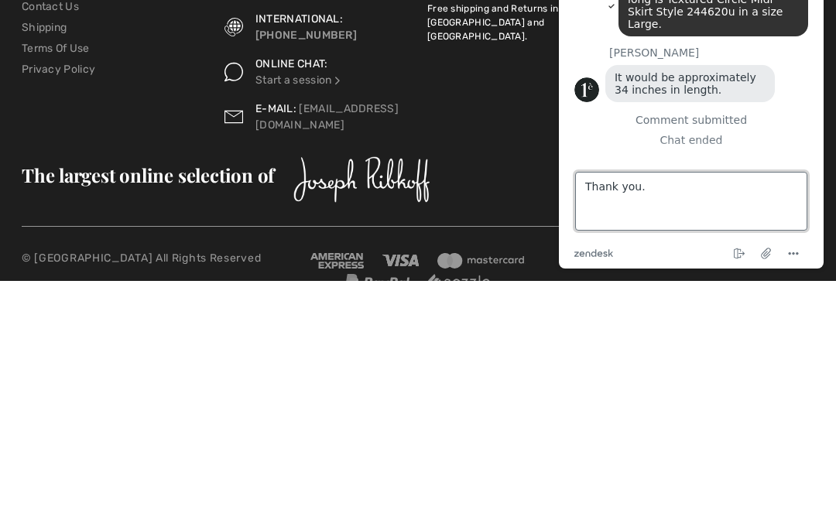
click at [802, 181] on textarea "Thank you." at bounding box center [691, 201] width 232 height 59
click at [789, 177] on textarea "Thank you." at bounding box center [691, 201] width 232 height 59
click at [753, 223] on textarea "Thank you." at bounding box center [691, 201] width 232 height 59
click at [690, 229] on textarea "Thank you." at bounding box center [691, 201] width 232 height 59
click at [774, 180] on textarea "Thank you." at bounding box center [691, 201] width 232 height 59
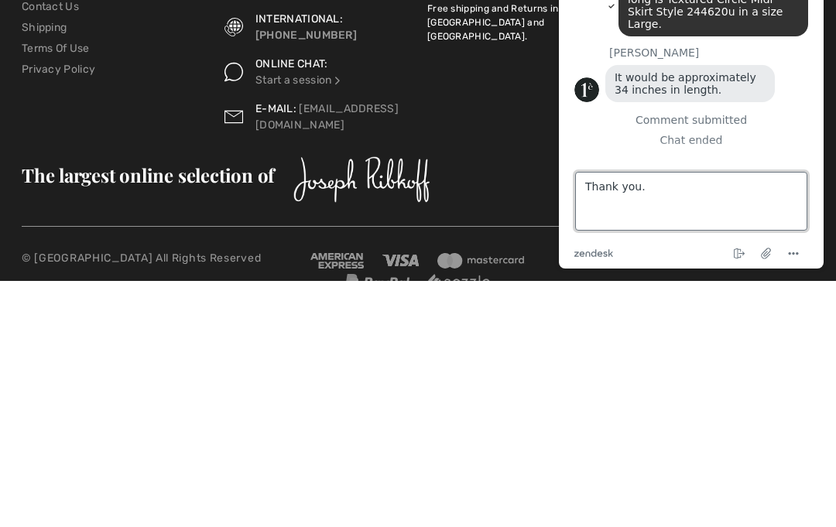
type textarea "Thank you."
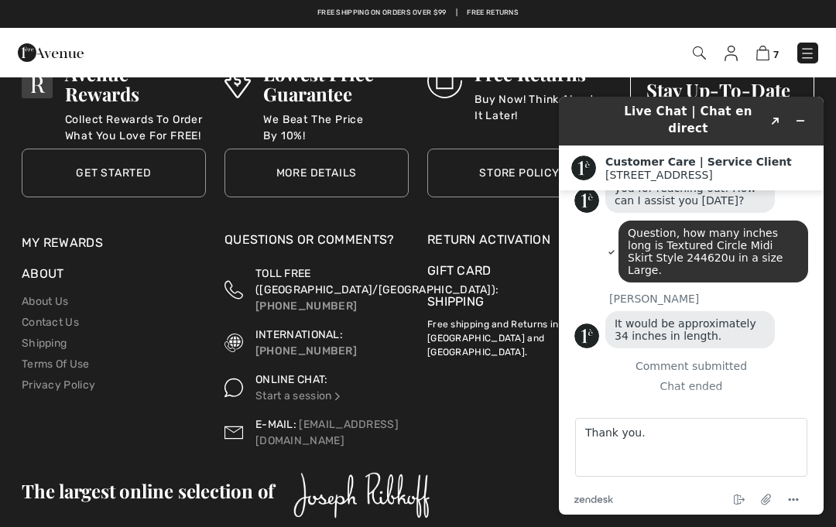
click at [794, 126] on button "Minimize widget" at bounding box center [800, 121] width 25 height 22
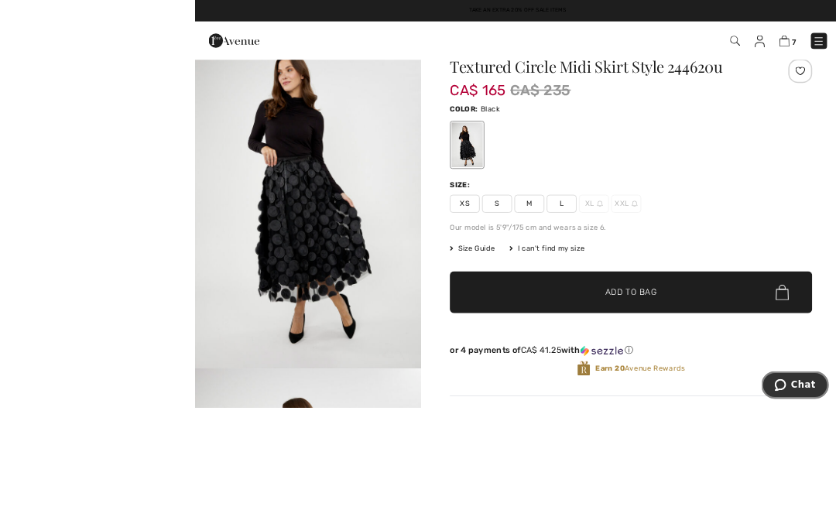
scroll to position [135, 0]
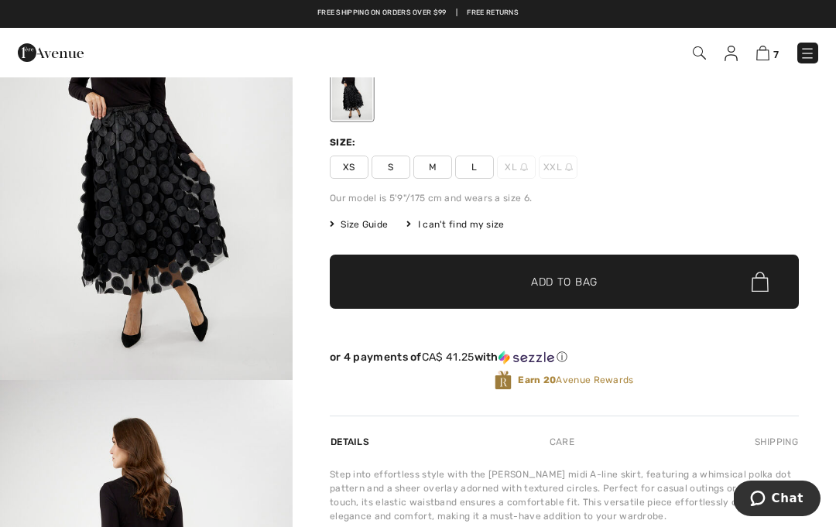
click at [800, 59] on img at bounding box center [807, 53] width 15 height 15
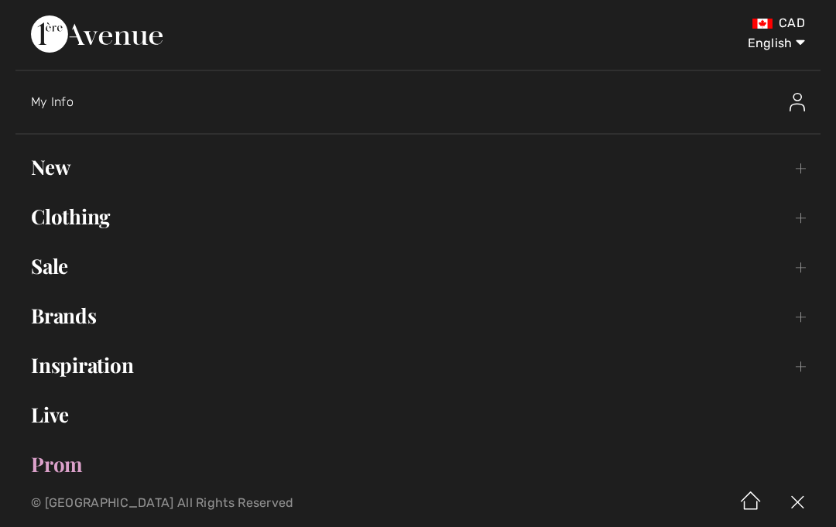
scroll to position [0, 0]
click at [622, 62] on div "CAD English English Français" at bounding box center [418, 42] width 774 height 54
click at [790, 109] on img at bounding box center [797, 102] width 15 height 19
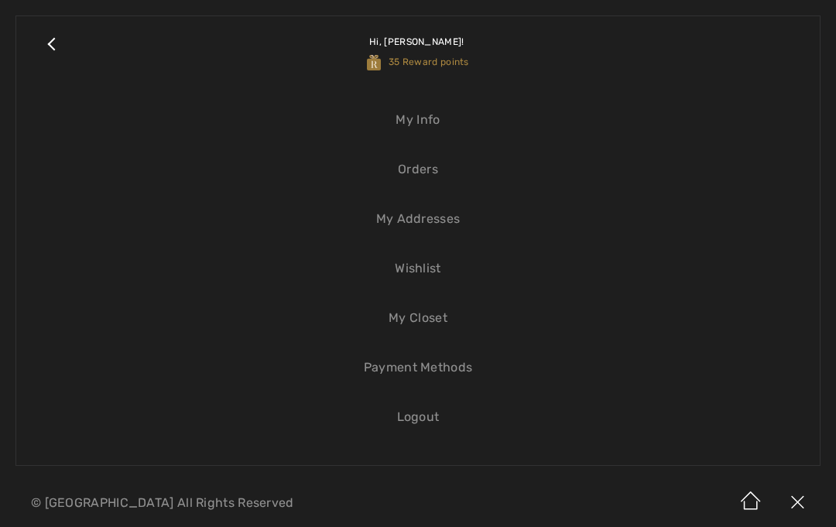
click at [426, 266] on link "Wishlist" at bounding box center [418, 269] width 773 height 34
click at [445, 267] on link "Wishlist" at bounding box center [418, 269] width 773 height 34
click at [417, 274] on link "Wishlist" at bounding box center [418, 269] width 773 height 34
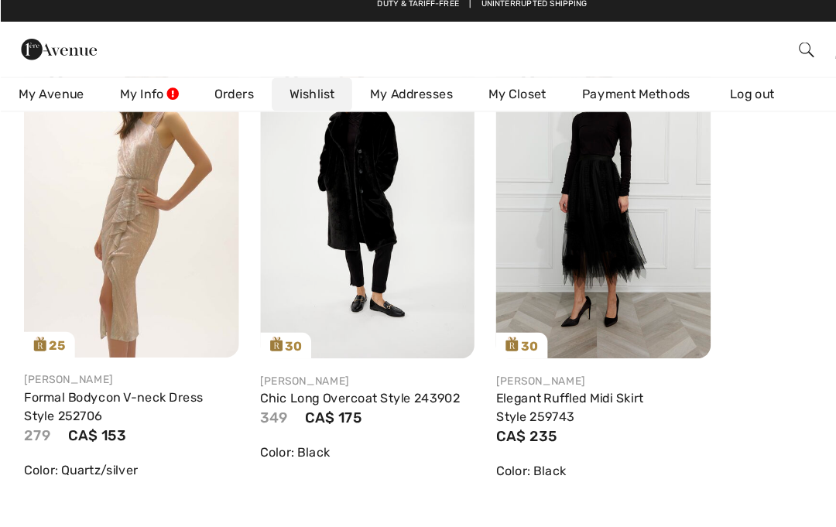
scroll to position [290, 0]
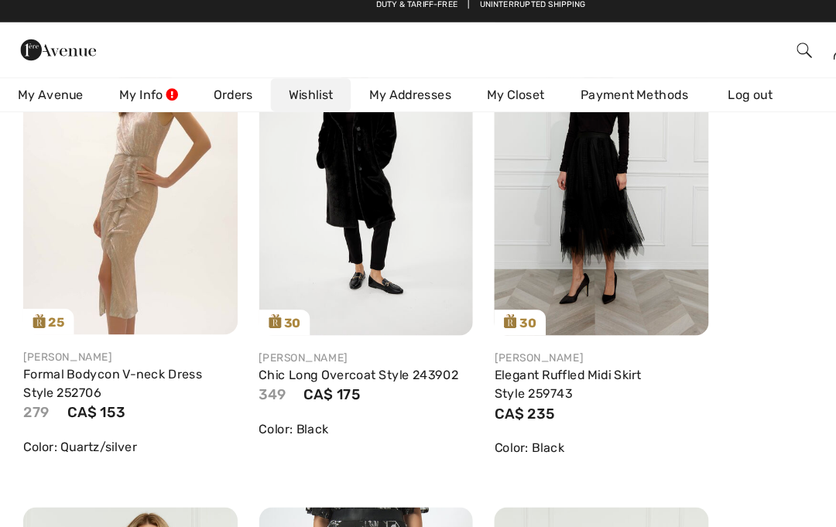
click at [533, 245] on div "Share" at bounding box center [559, 272] width 92 height 55
click at [523, 137] on img at bounding box center [523, 160] width 187 height 279
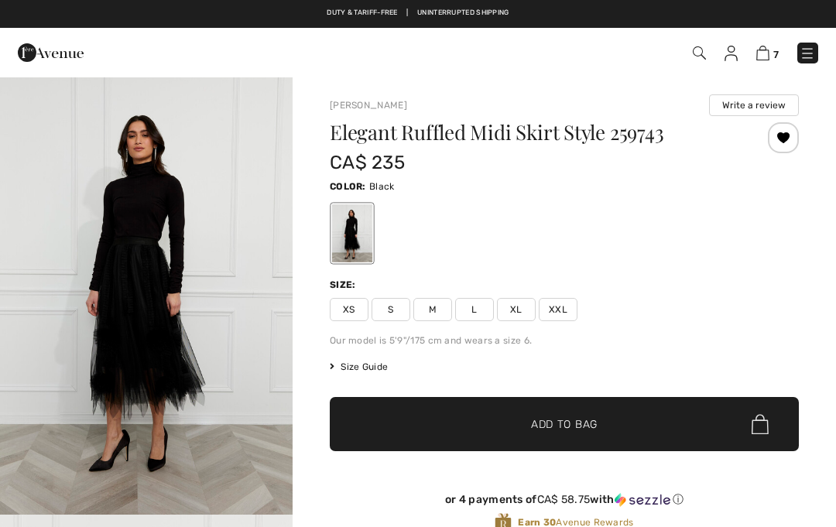
checkbox input "true"
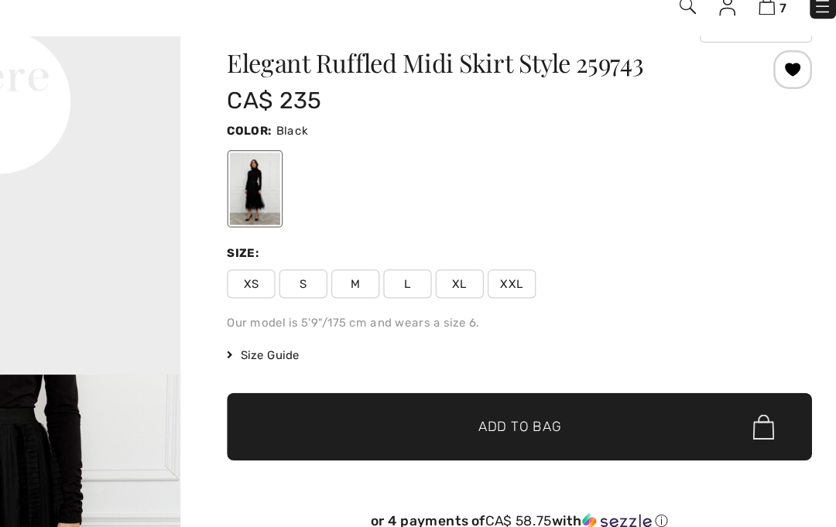
scroll to position [47, 0]
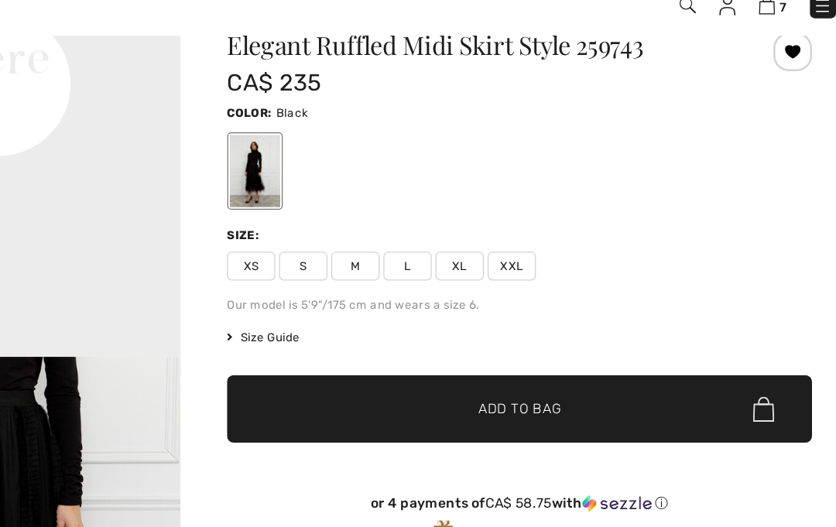
click at [539, 251] on span "XXL" at bounding box center [558, 262] width 39 height 23
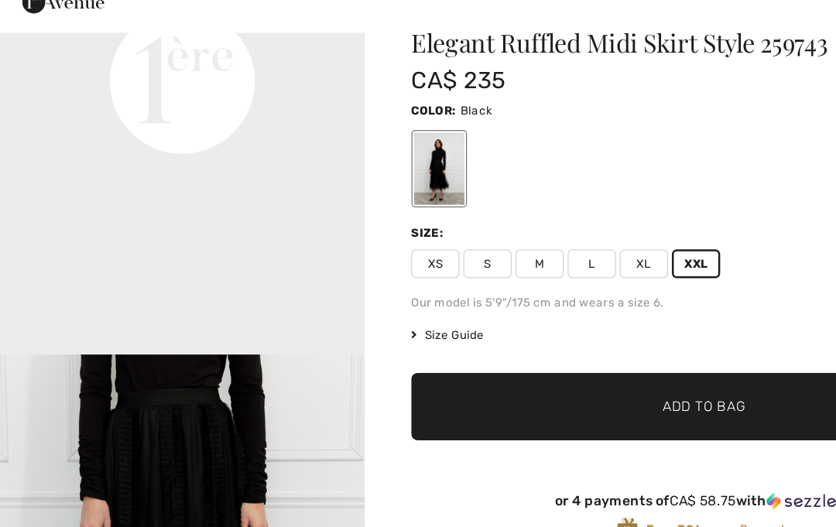
click at [615, 350] on span "✔ Added to Bag Add to Bag" at bounding box center [564, 377] width 469 height 54
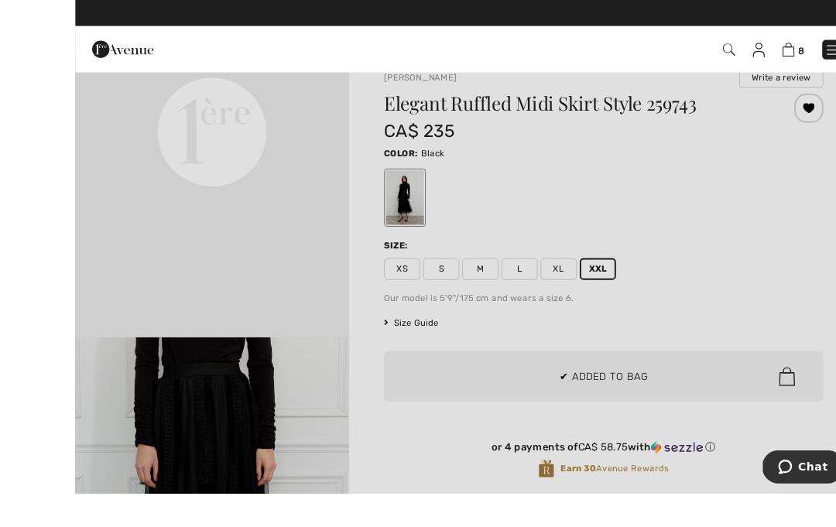
scroll to position [0, 0]
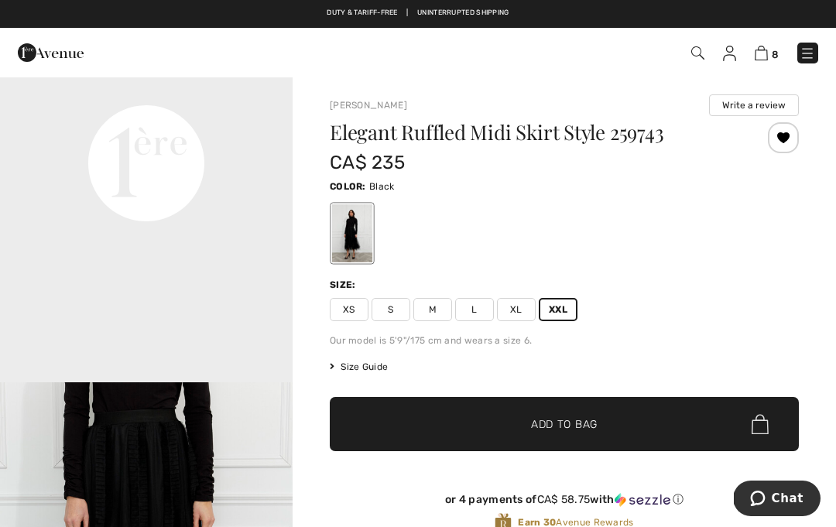
click at [766, 54] on img at bounding box center [761, 53] width 13 height 15
click at [760, 58] on img at bounding box center [761, 53] width 13 height 15
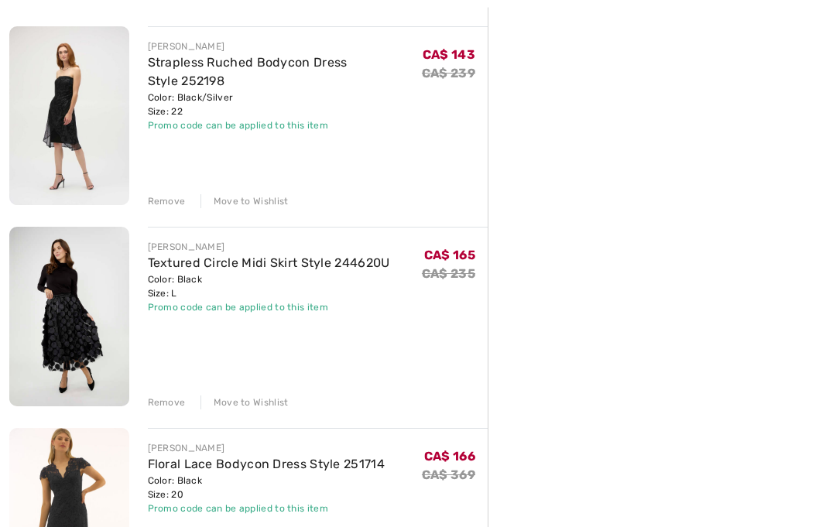
scroll to position [780, 0]
click at [175, 404] on div "Remove" at bounding box center [167, 403] width 38 height 14
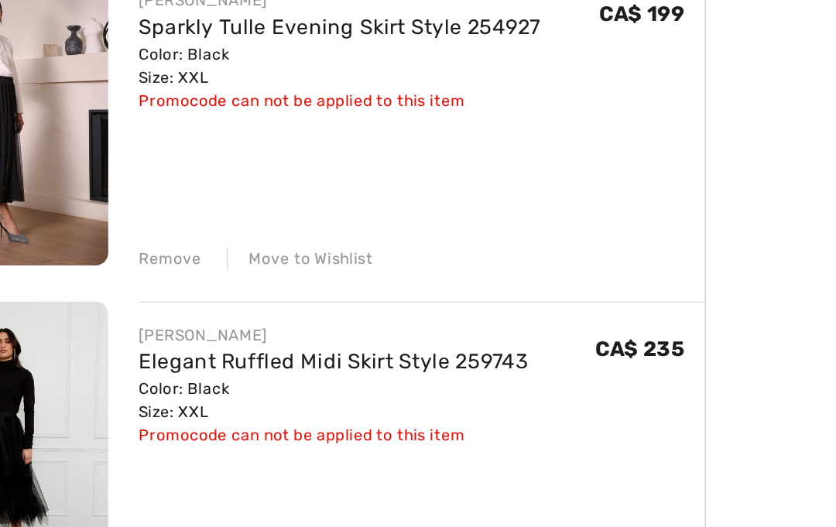
scroll to position [1061, 0]
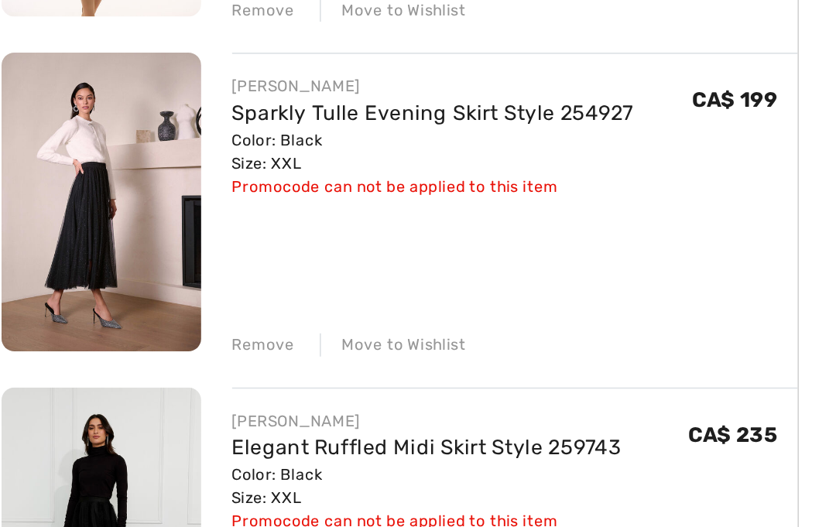
click at [159, 316] on div "Remove" at bounding box center [167, 323] width 38 height 14
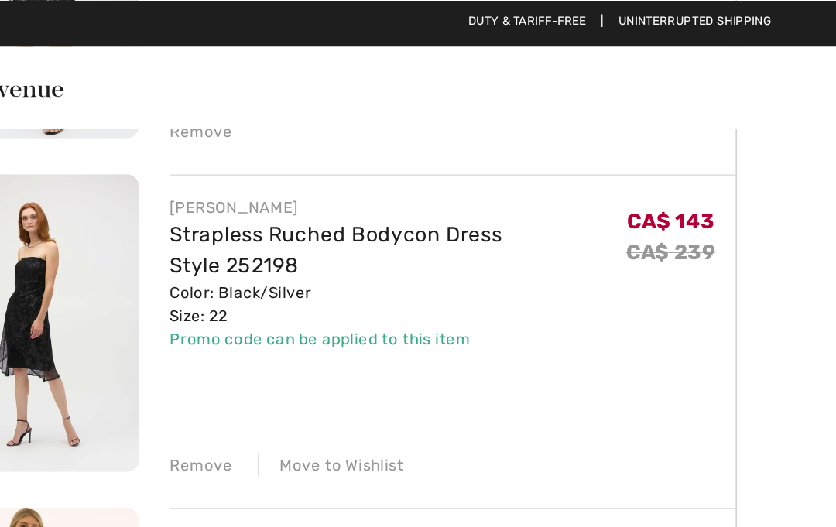
scroll to position [698, 0]
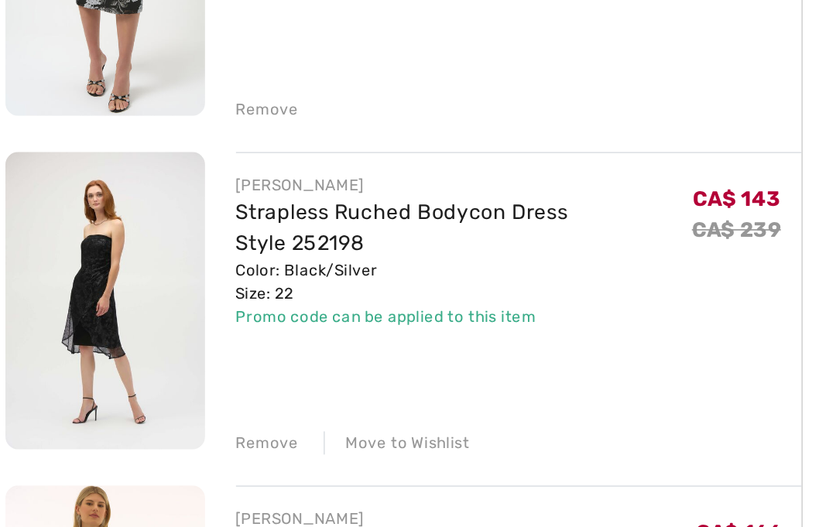
click at [167, 276] on div "Remove" at bounding box center [167, 283] width 38 height 14
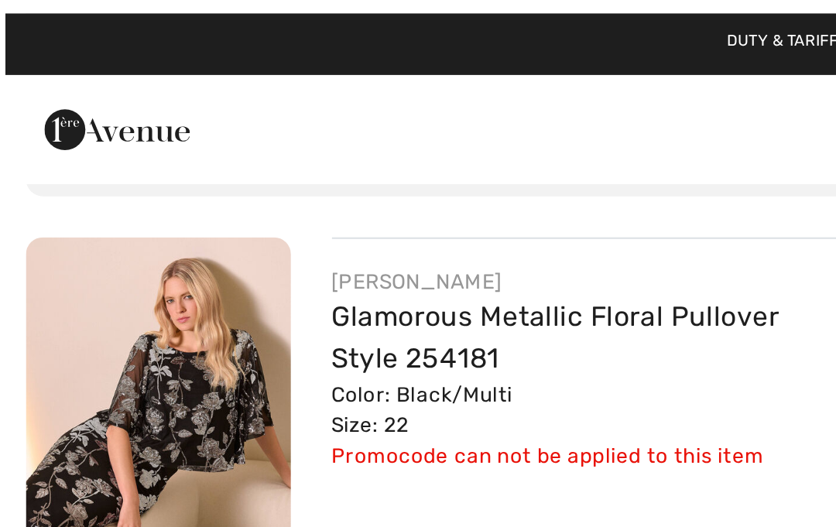
scroll to position [95, 0]
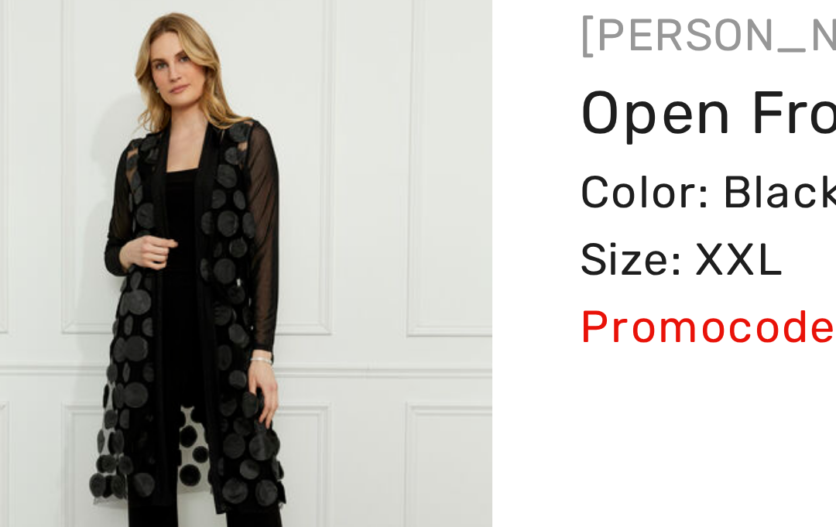
click at [67, 309] on img at bounding box center [69, 399] width 120 height 180
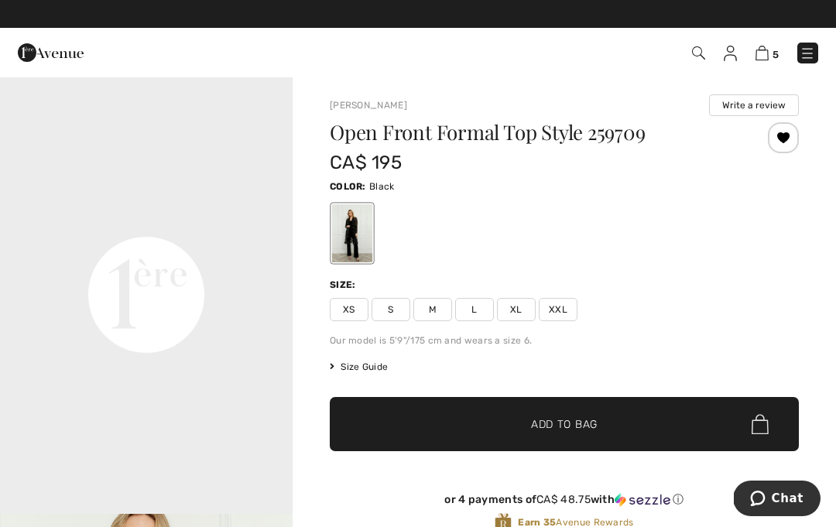
scroll to position [881, 0]
click at [763, 59] on img at bounding box center [762, 53] width 13 height 15
click at [769, 46] on img at bounding box center [762, 53] width 13 height 15
